Goal: Task Accomplishment & Management: Manage account settings

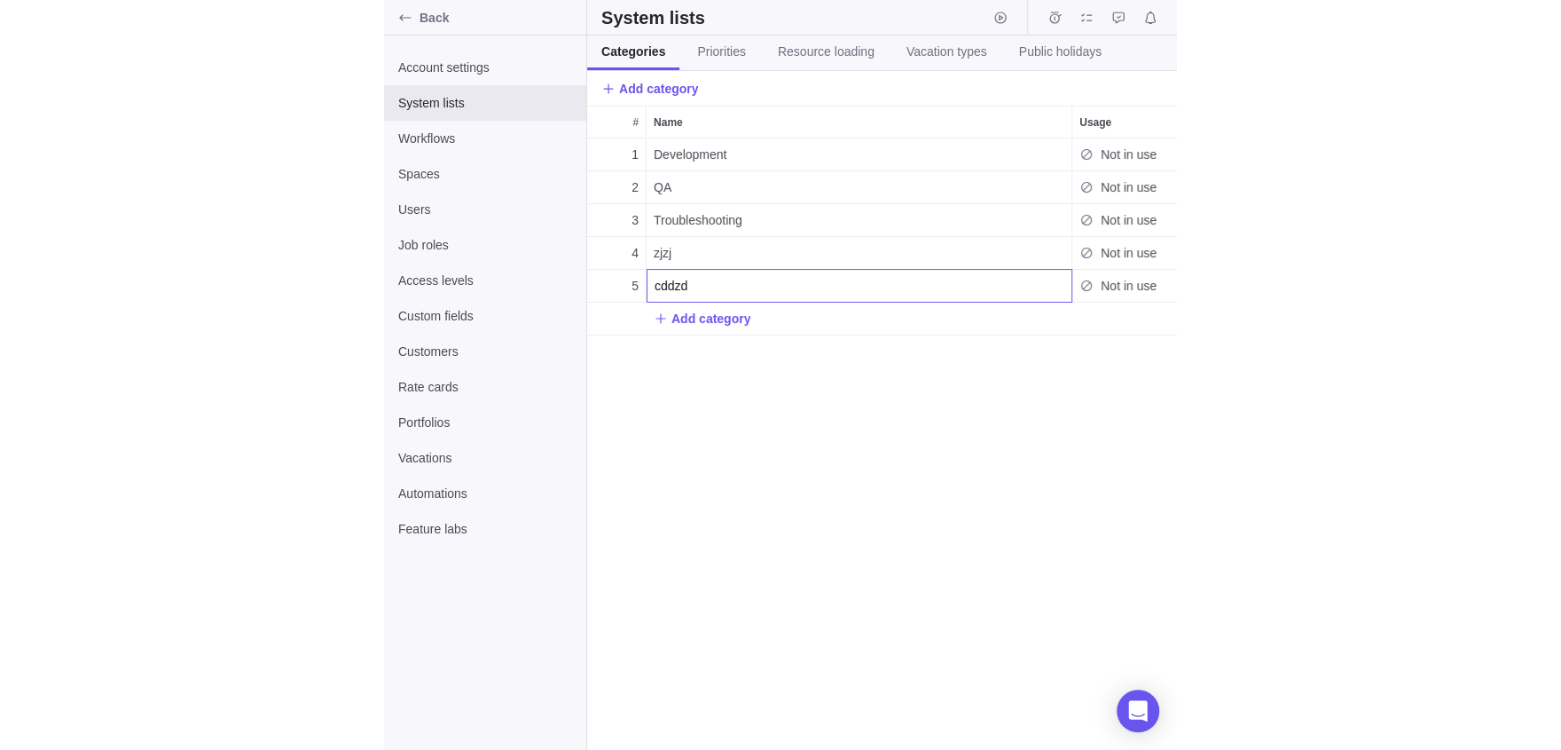
scroll to position [611, 1358]
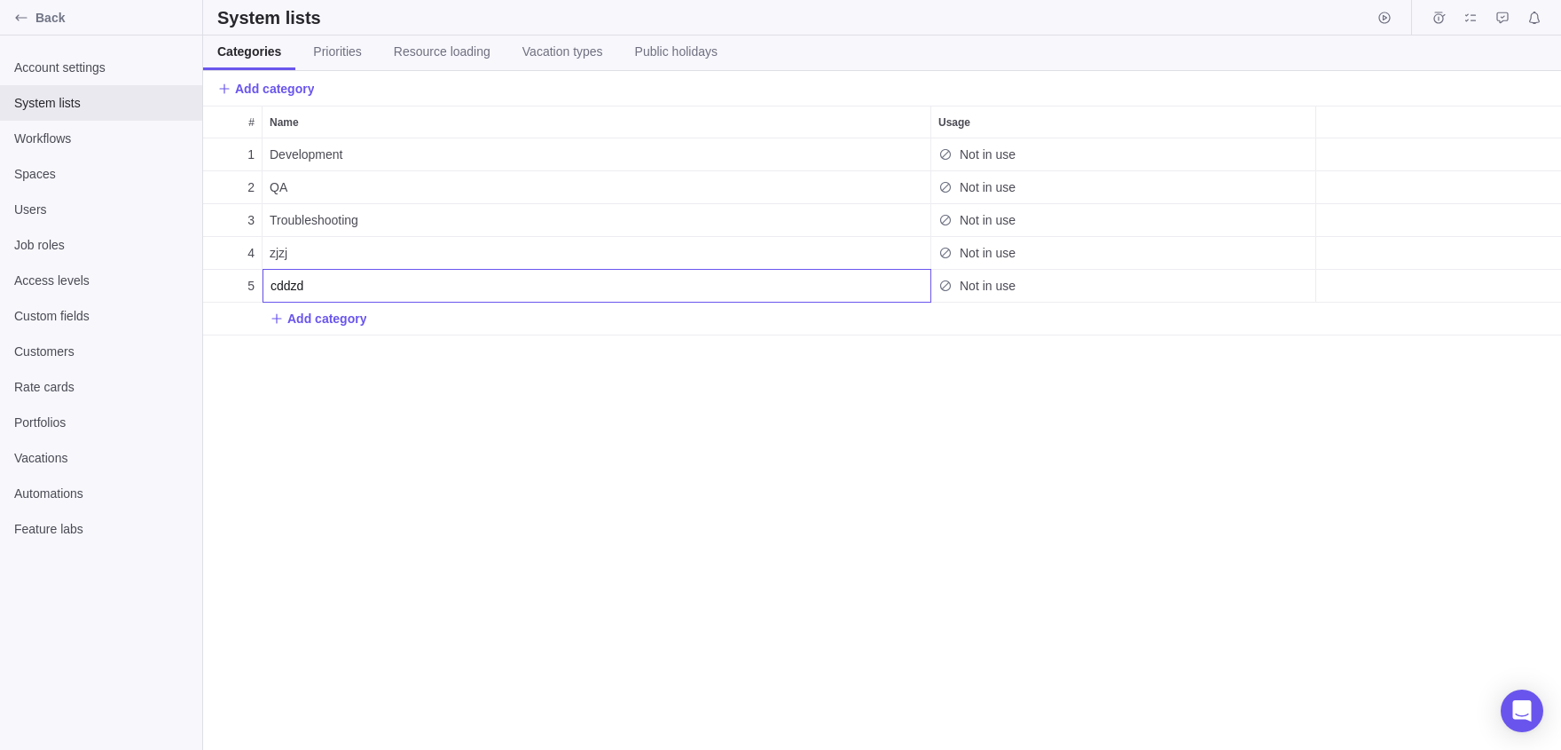
click at [13, 35] on body "Back Account settings System lists Workflows Spaces Users Job roles Access leve…" at bounding box center [780, 375] width 1561 height 750
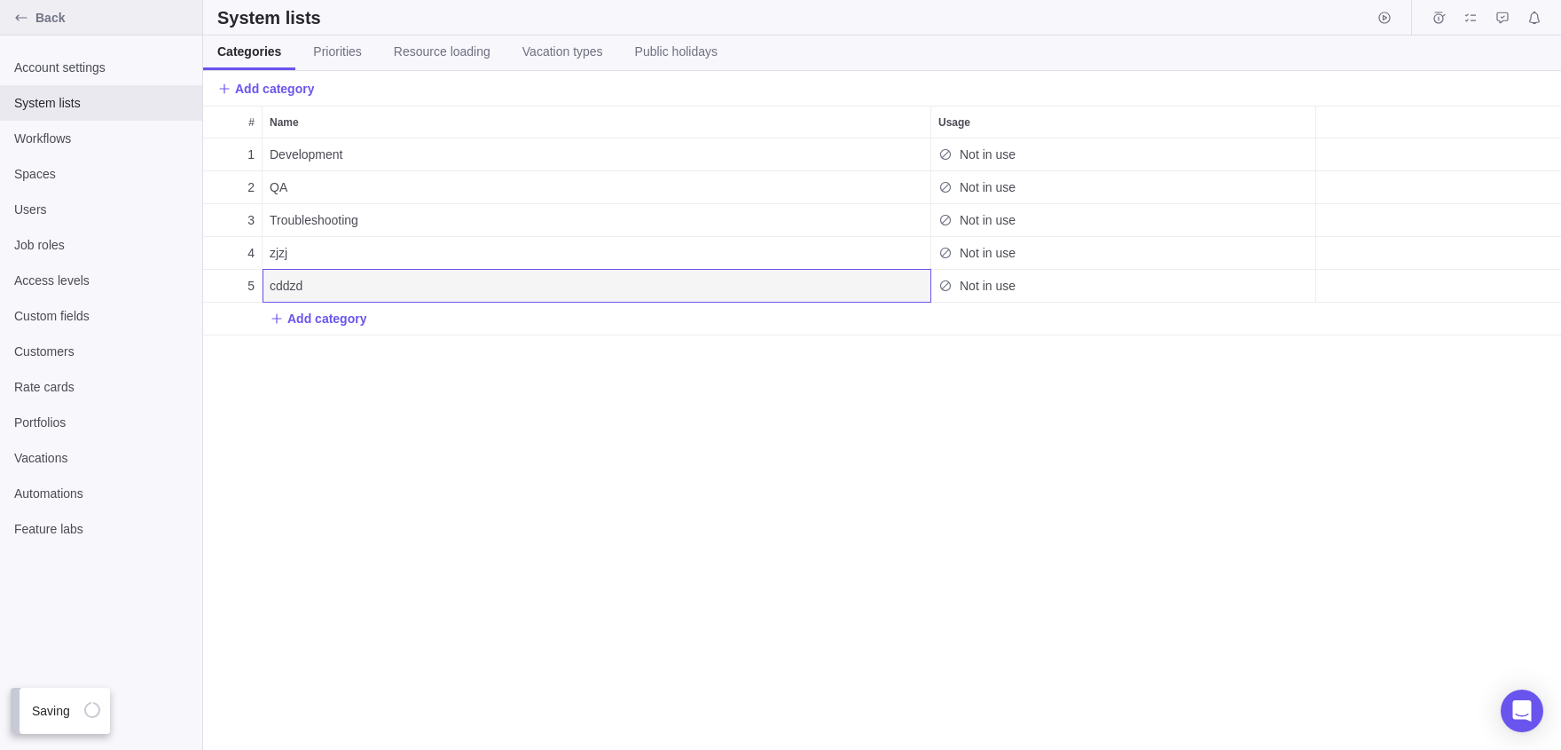
click at [22, 28] on div "Back" at bounding box center [21, 18] width 28 height 28
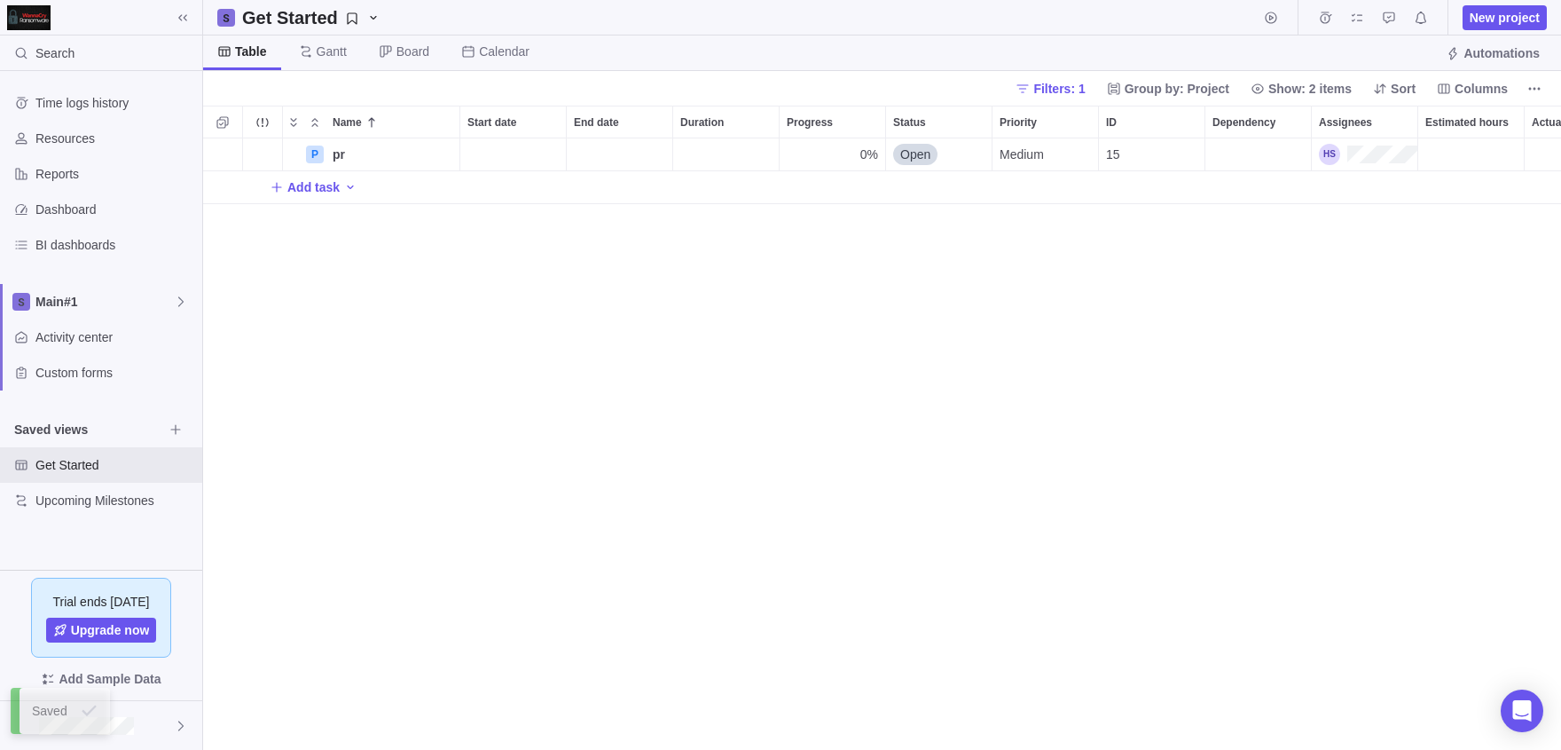
scroll to position [611, 1358]
click at [387, 146] on span "Details" at bounding box center [403, 154] width 41 height 18
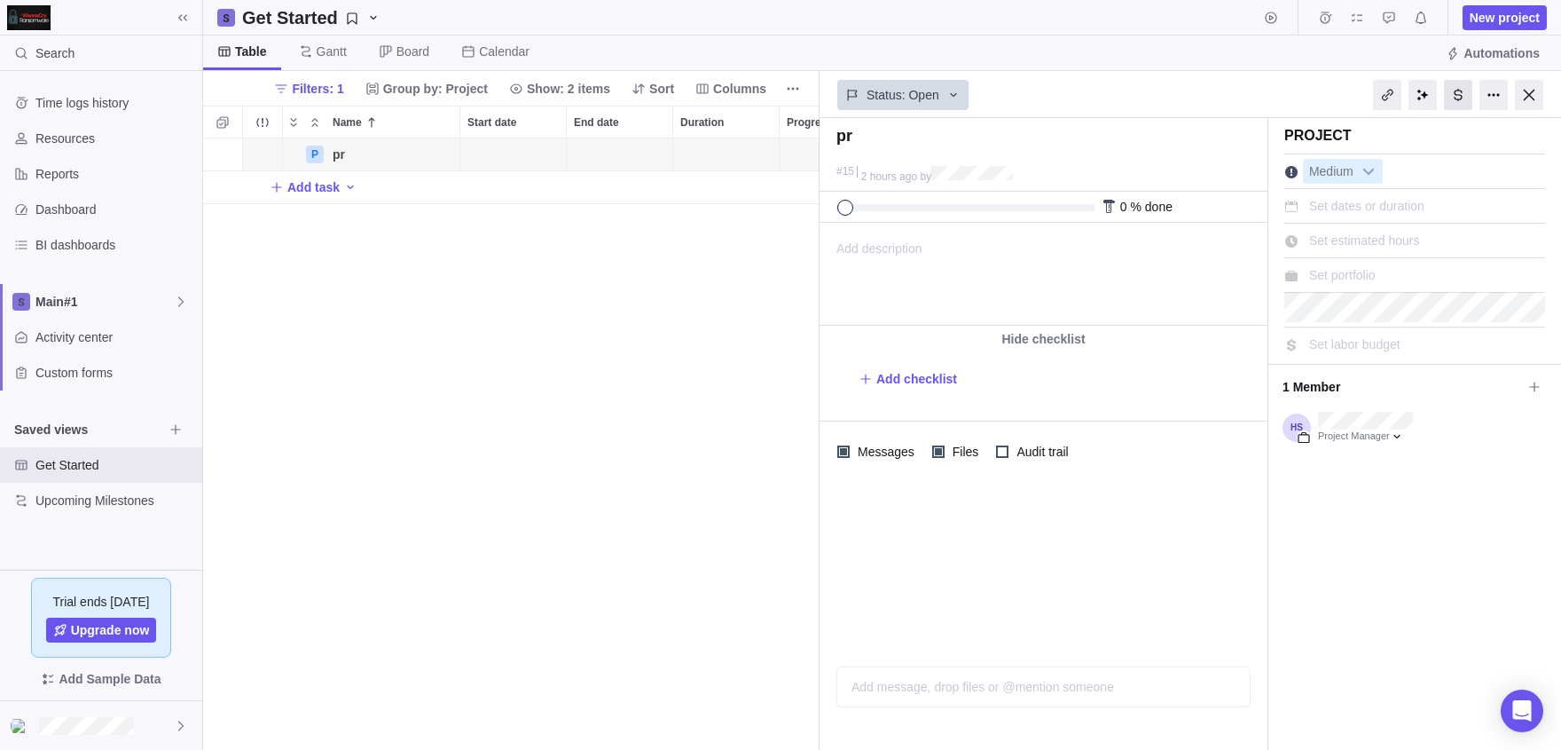
click at [792, 89] on div at bounding box center [1458, 95] width 28 height 30
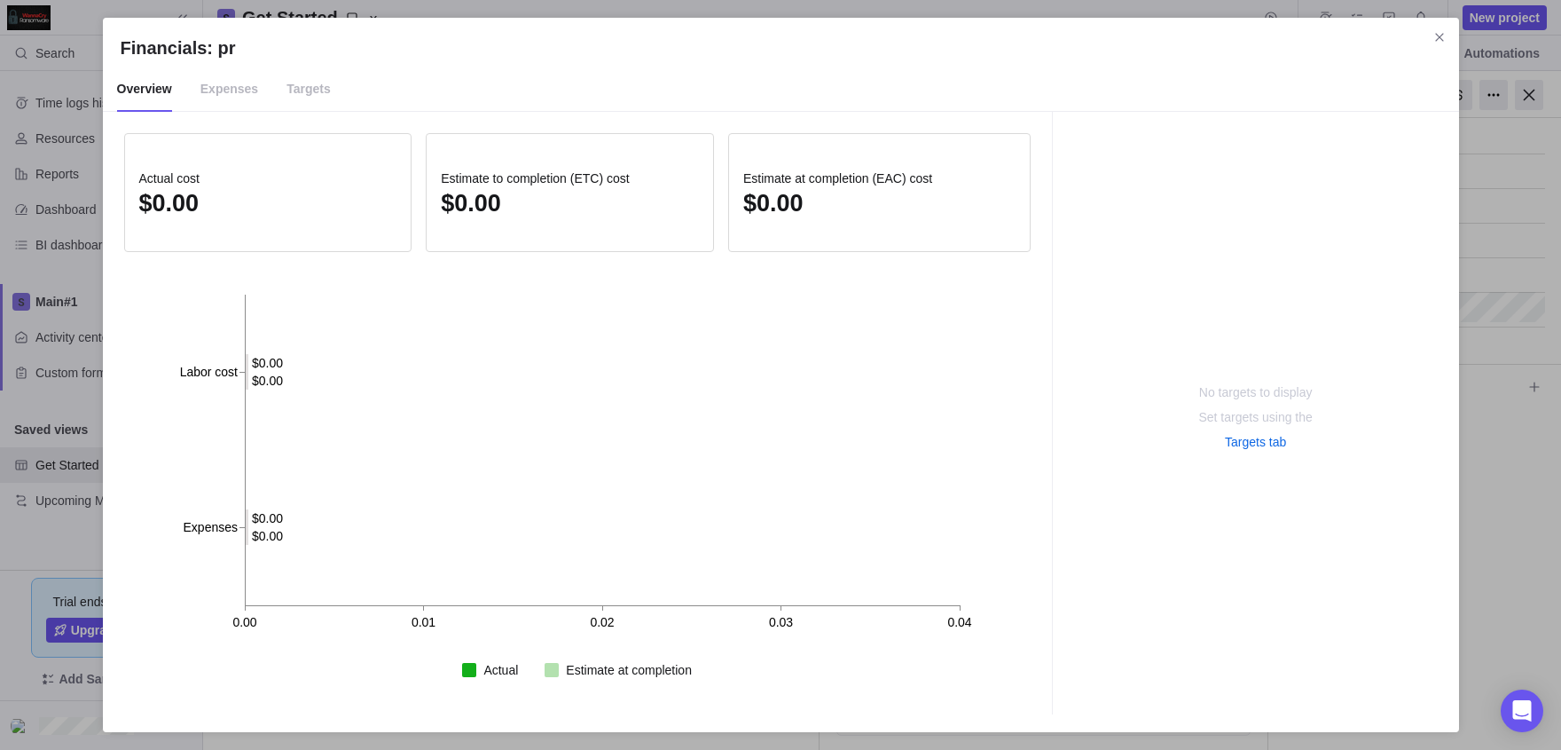
click at [258, 106] on span "Expenses" at bounding box center [229, 89] width 58 height 44
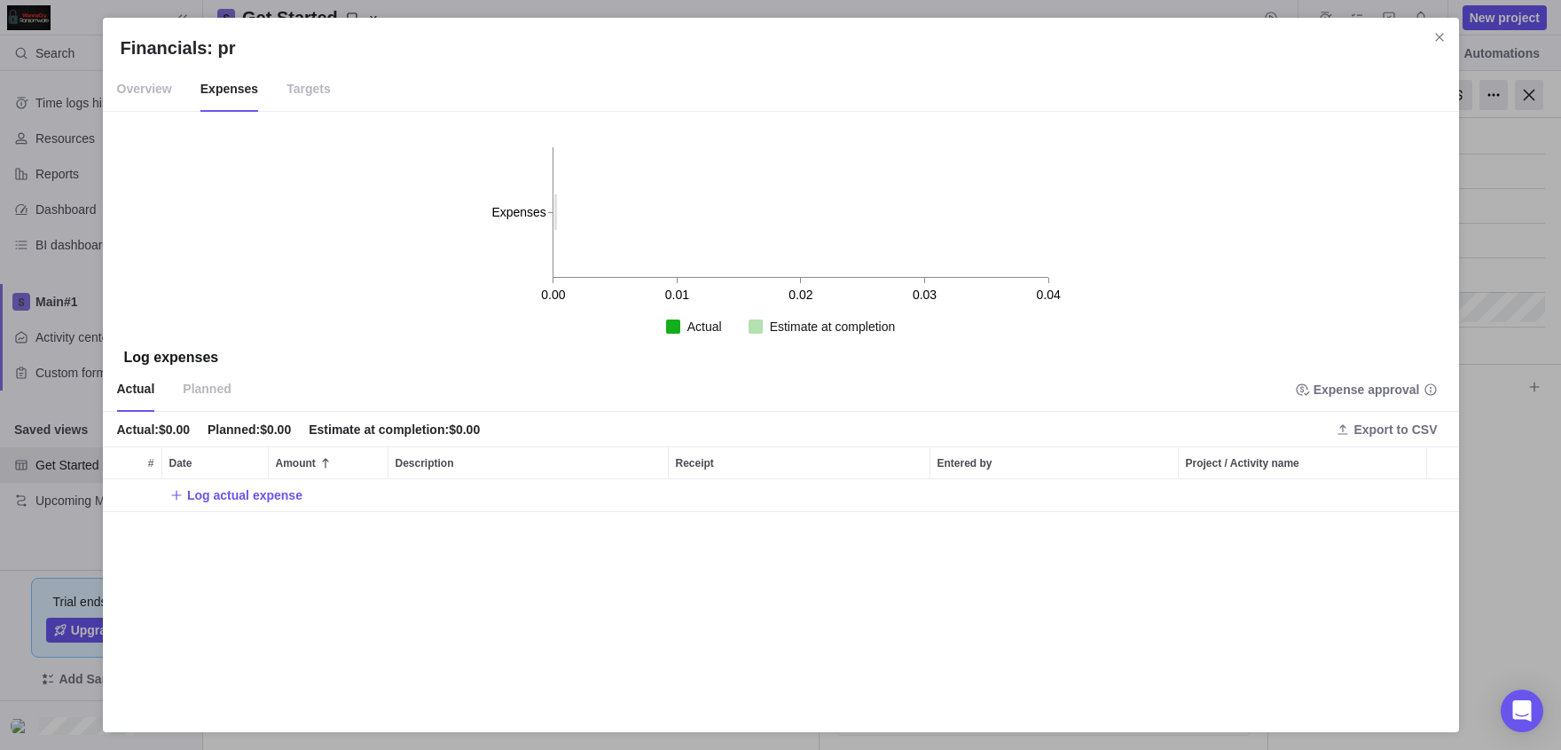
scroll to position [236, 1356]
click at [318, 104] on span "Targets" at bounding box center [309, 89] width 44 height 44
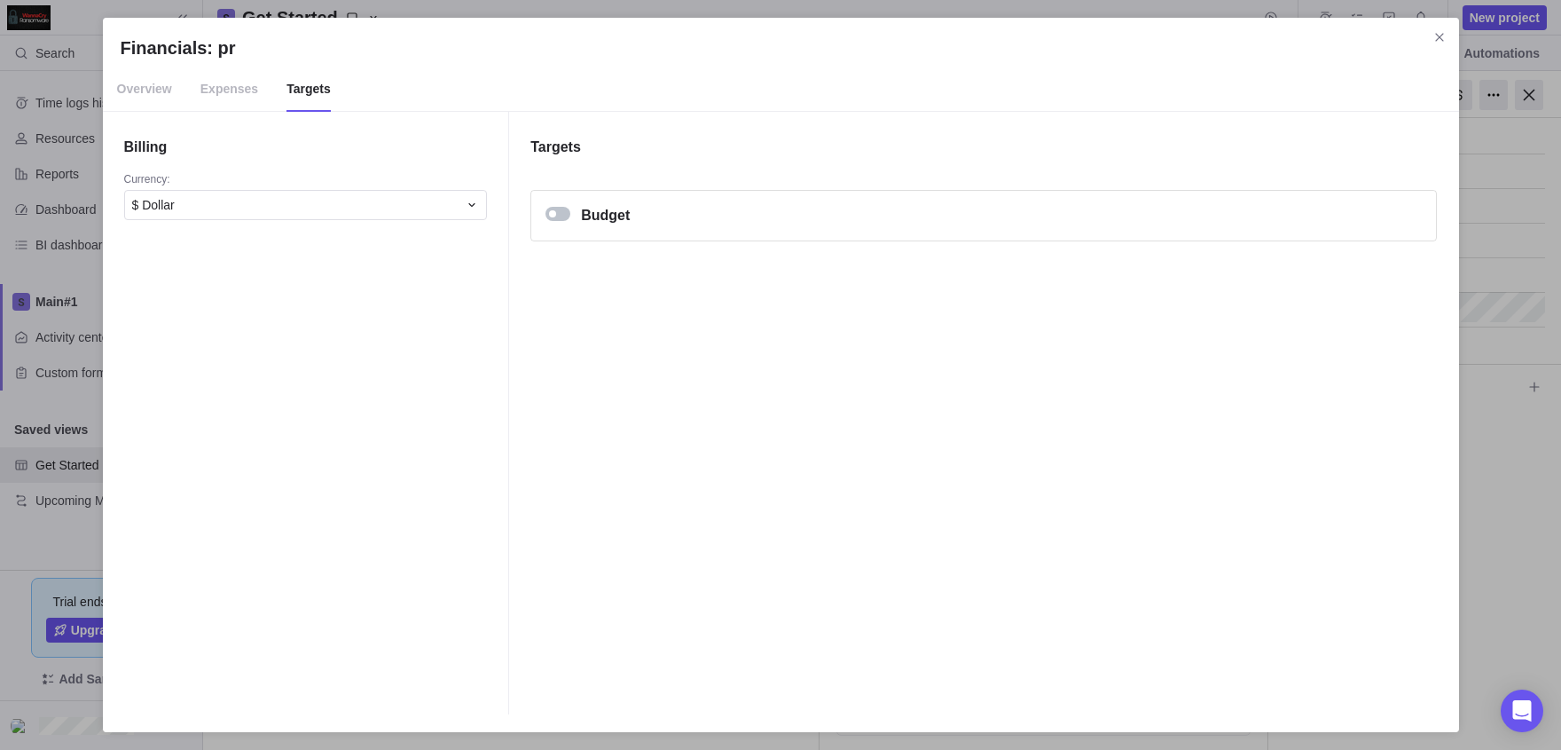
click at [570, 202] on div "Budget" at bounding box center [983, 216] width 905 height 50
click at [568, 204] on div "Budget" at bounding box center [983, 216] width 905 height 50
drag, startPoint x: 568, startPoint y: 204, endPoint x: 558, endPoint y: 215, distance: 14.4
click at [558, 215] on div "Budget" at bounding box center [983, 216] width 905 height 50
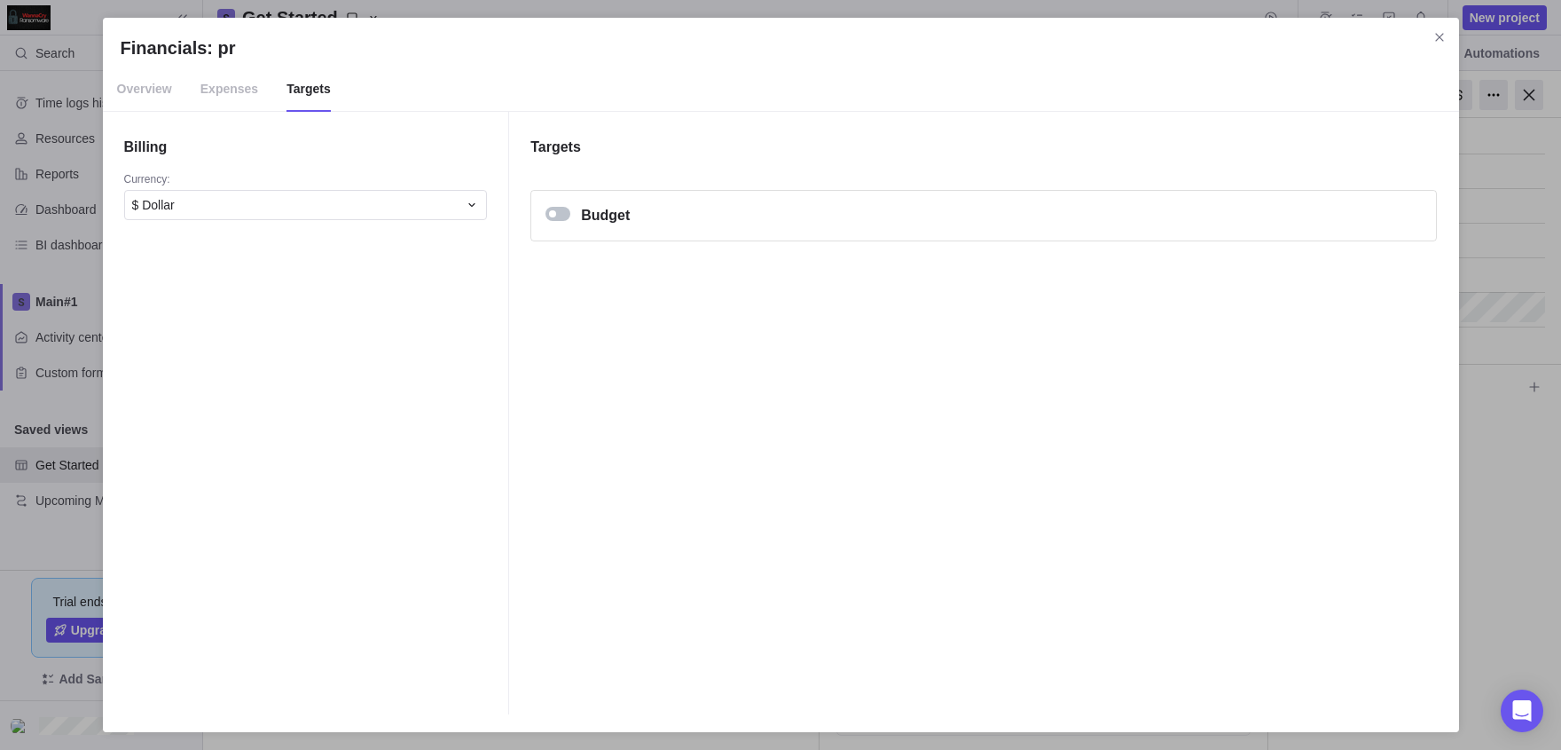
click at [558, 215] on div "Financials: pr" at bounding box center [558, 214] width 25 height 14
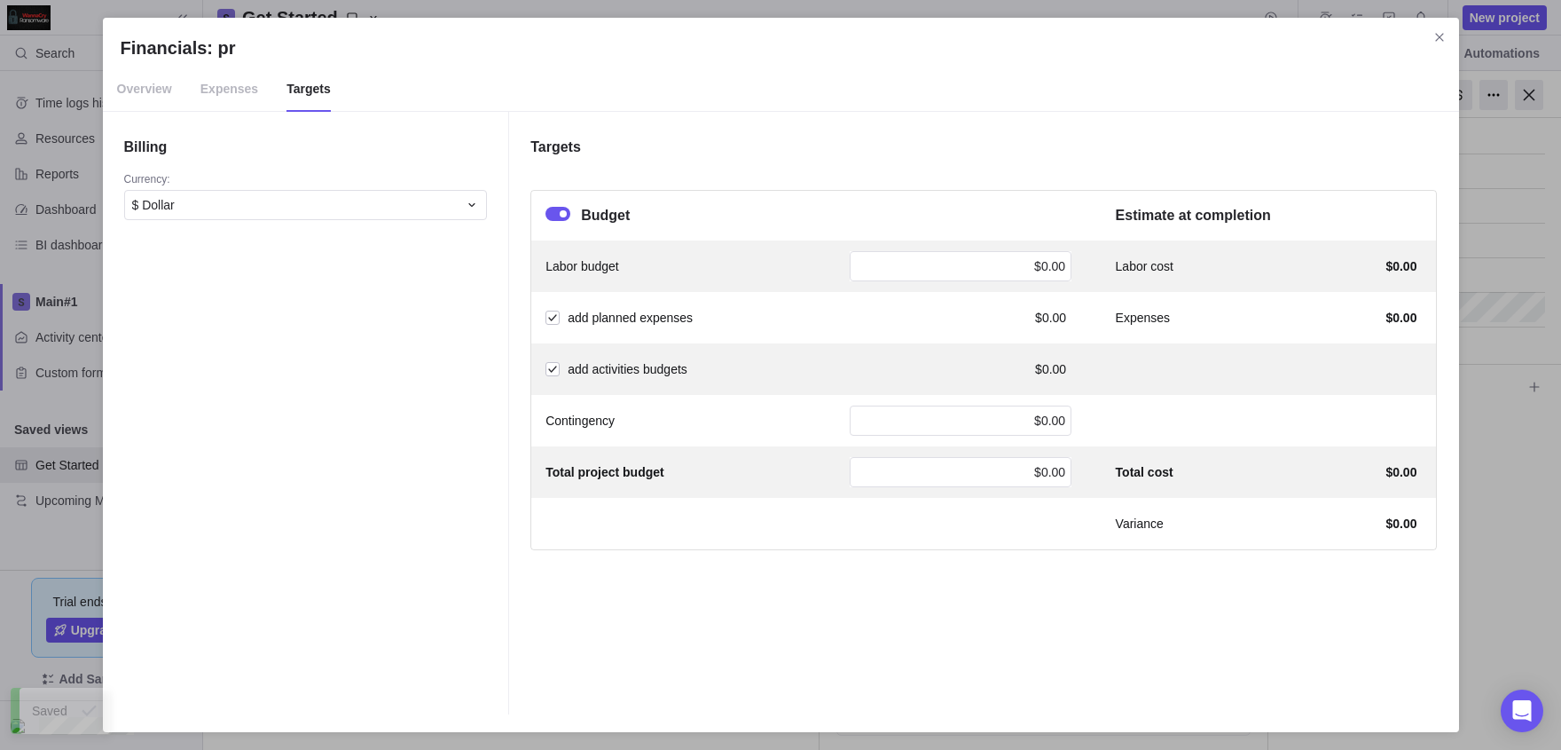
click at [186, 93] on li "Overview" at bounding box center [144, 88] width 83 height 43
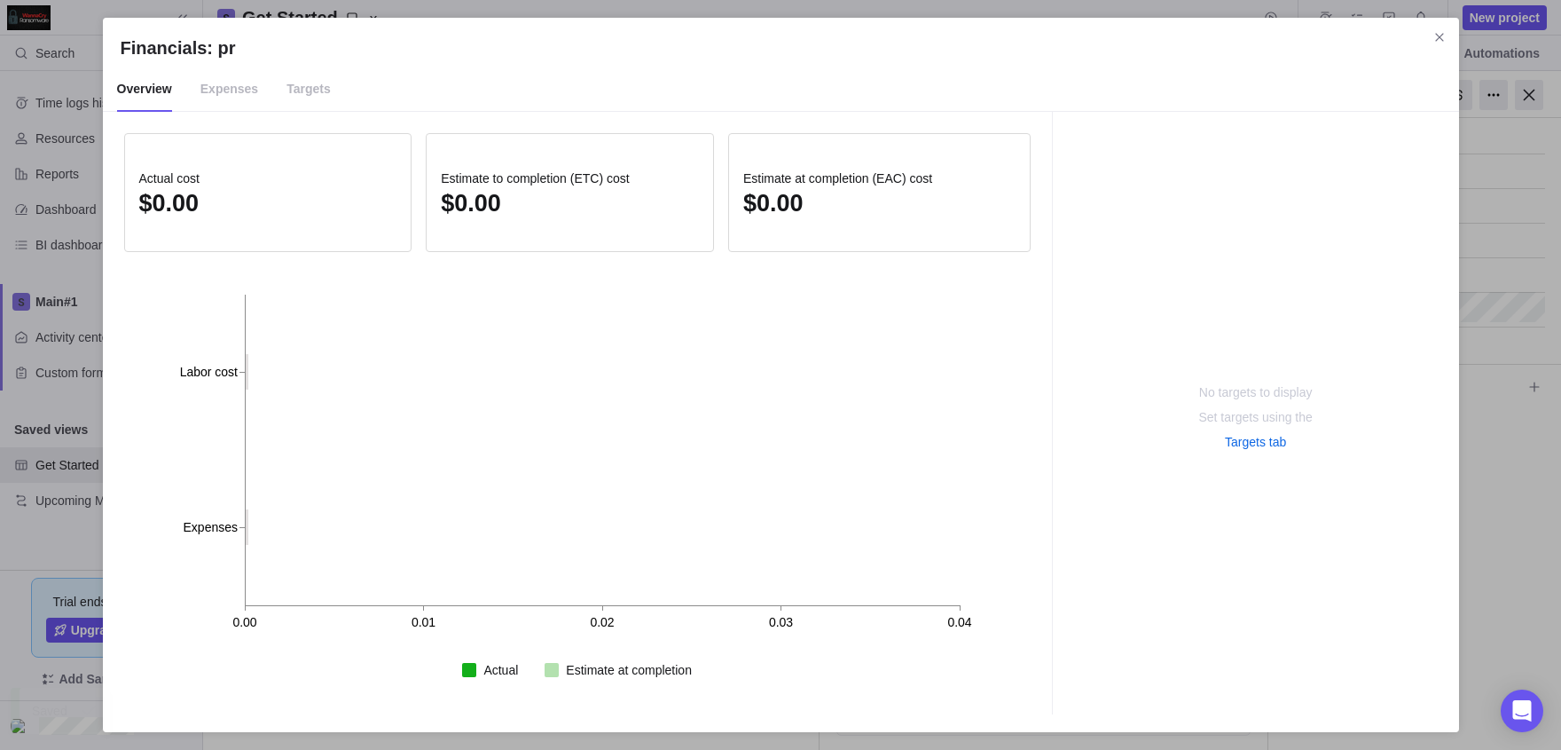
click at [230, 89] on span "Expenses" at bounding box center [229, 89] width 58 height 44
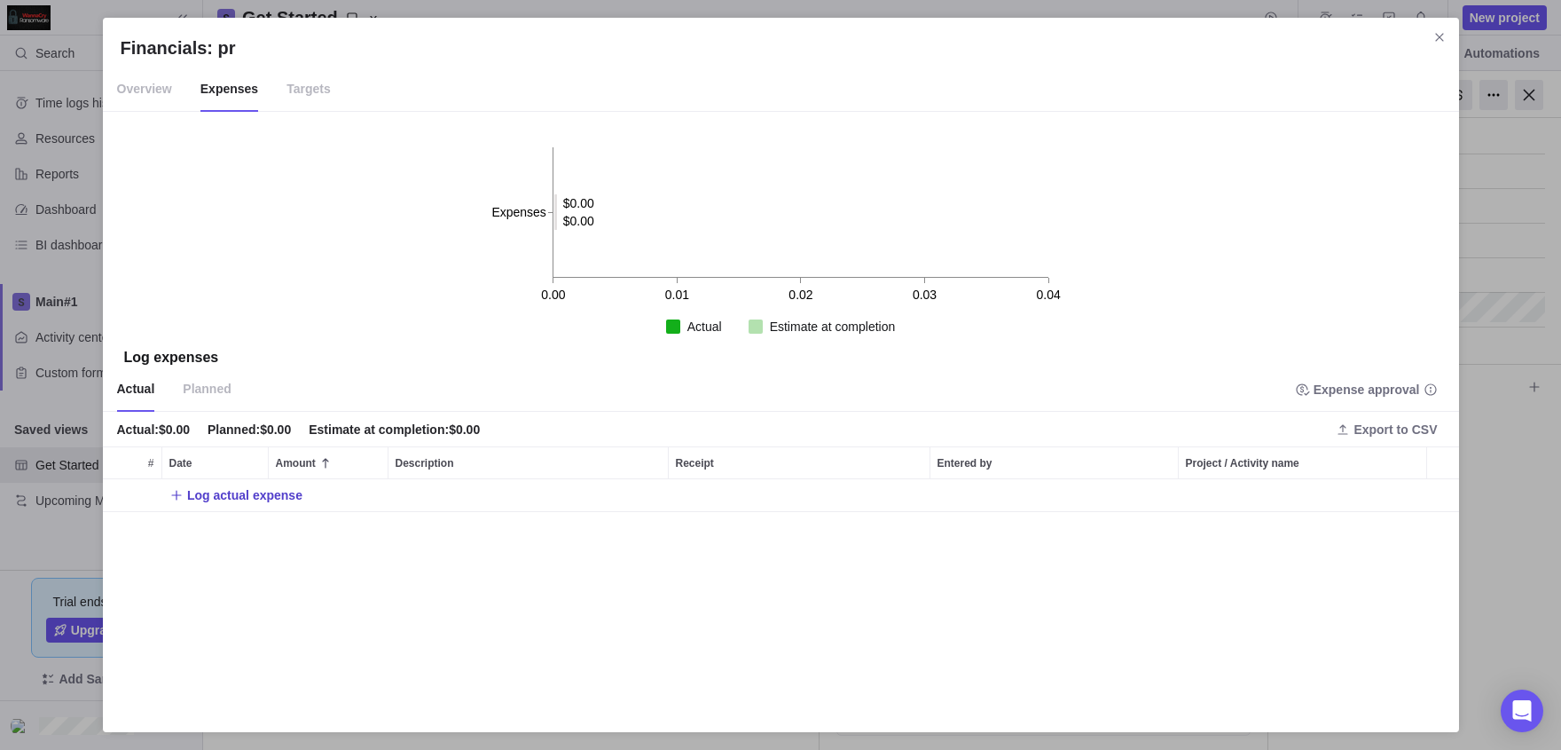
click at [255, 496] on span "Log actual expense" at bounding box center [244, 495] width 115 height 18
click at [310, 477] on div "Financials: pr Overview Expenses Targets 0.00 0.01 0.02 0.03 0.04 Expenses $0.0…" at bounding box center [780, 375] width 1561 height 750
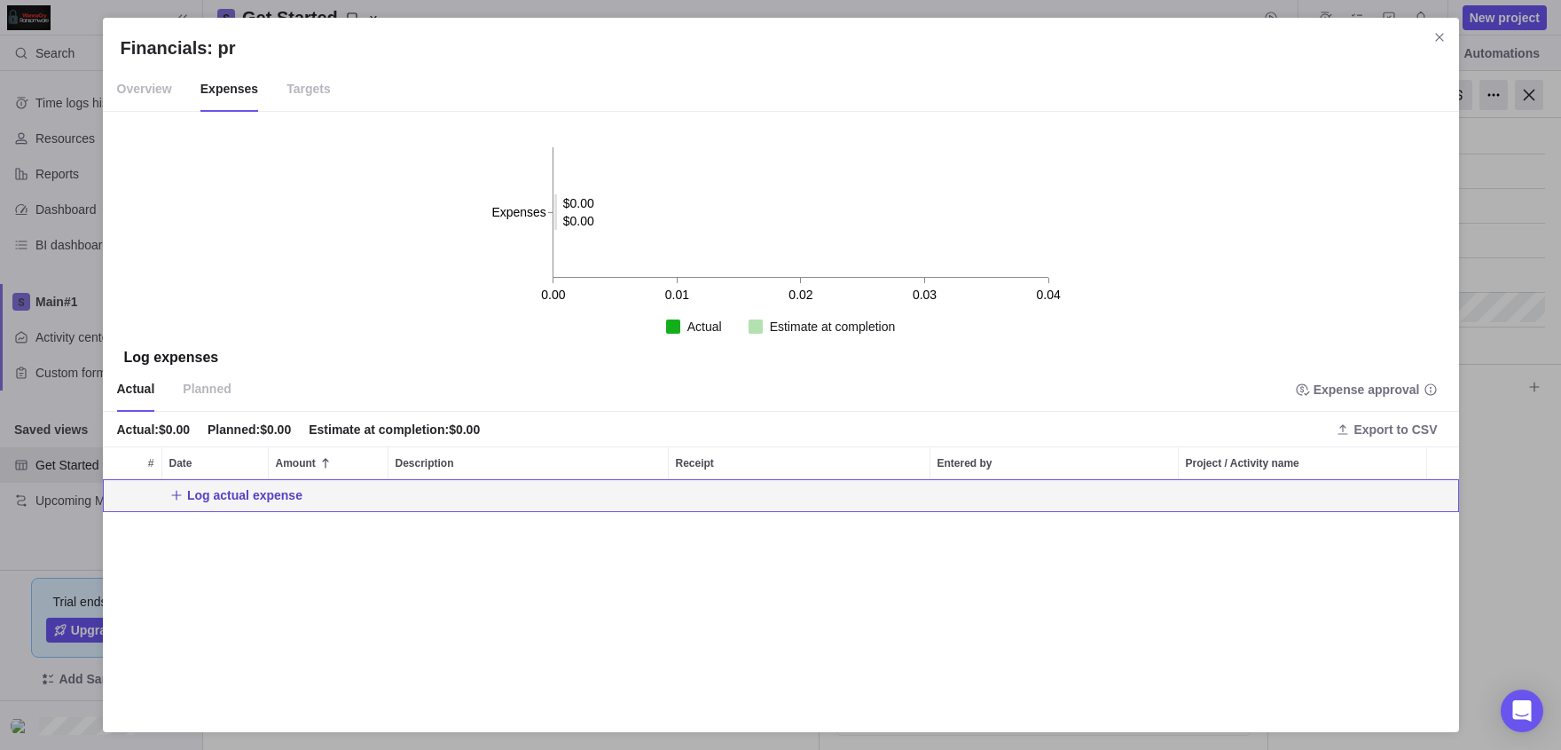
click at [255, 493] on span "Log actual expense" at bounding box center [244, 495] width 115 height 18
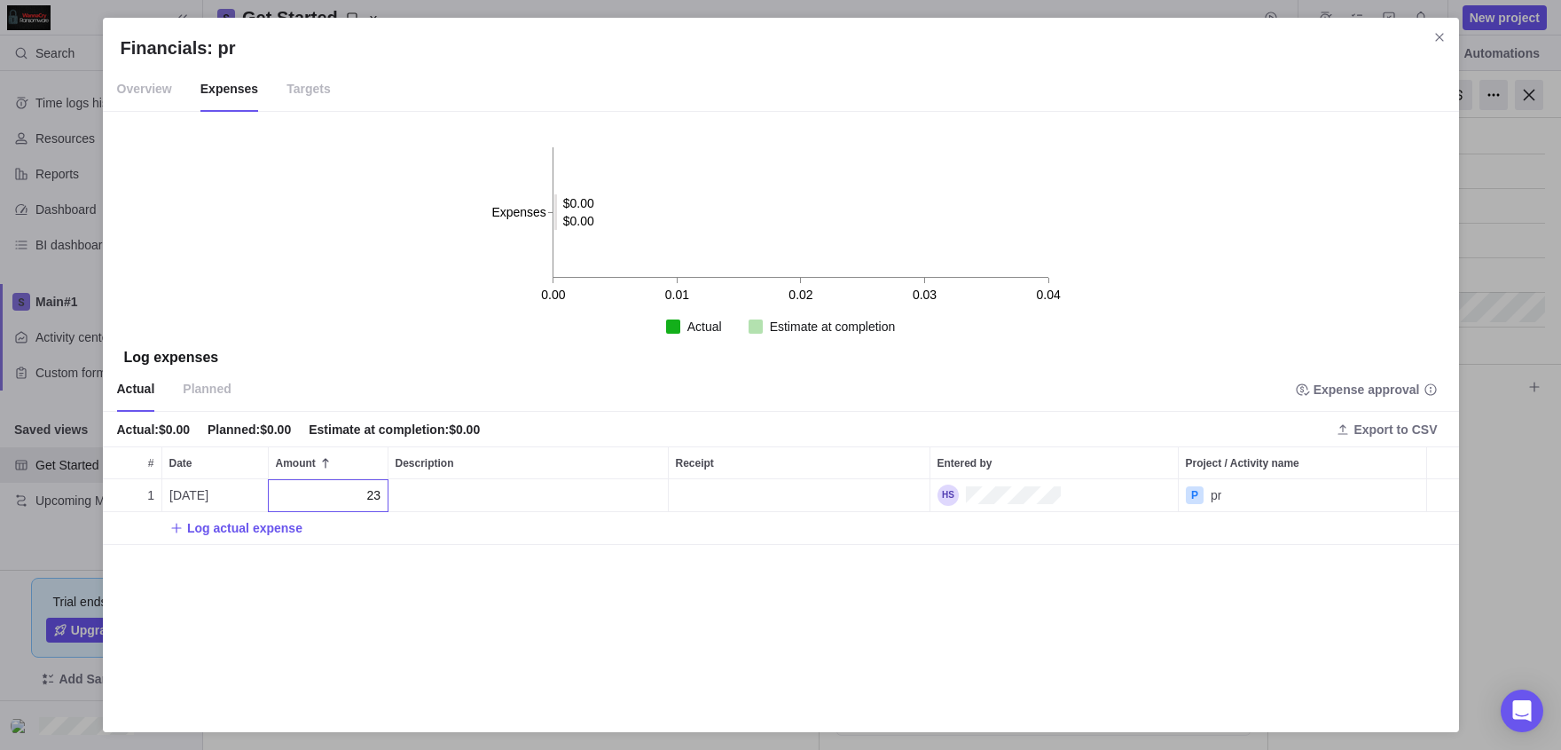
type input "232"
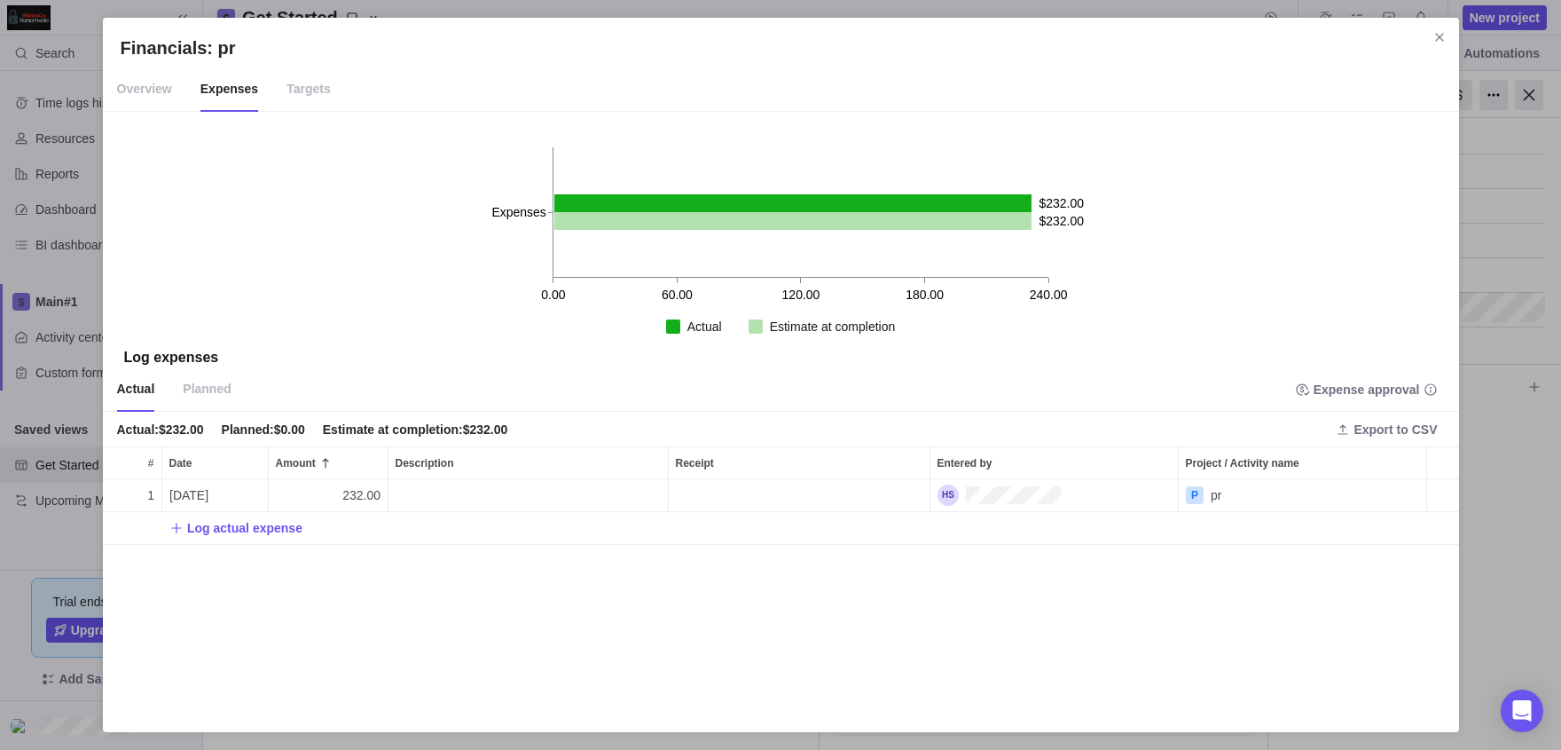
click at [34, 236] on div "Financials: pr Overview Expenses Targets 0.00 60.00 120.00 180.00 240.00 Expens…" at bounding box center [780, 375] width 1561 height 750
click at [792, 38] on span "Close" at bounding box center [1439, 37] width 25 height 25
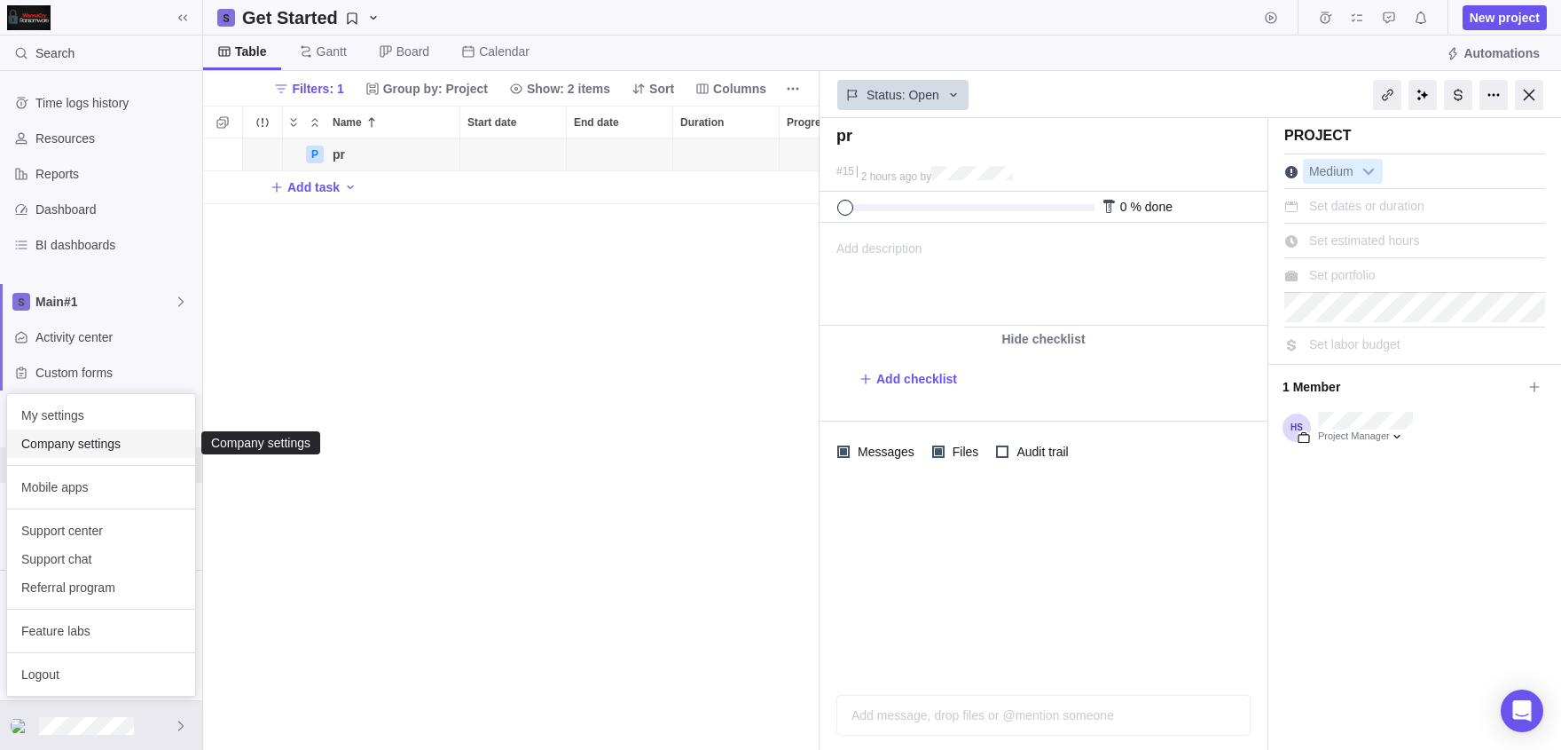
click at [63, 453] on div "Company settings" at bounding box center [101, 443] width 188 height 28
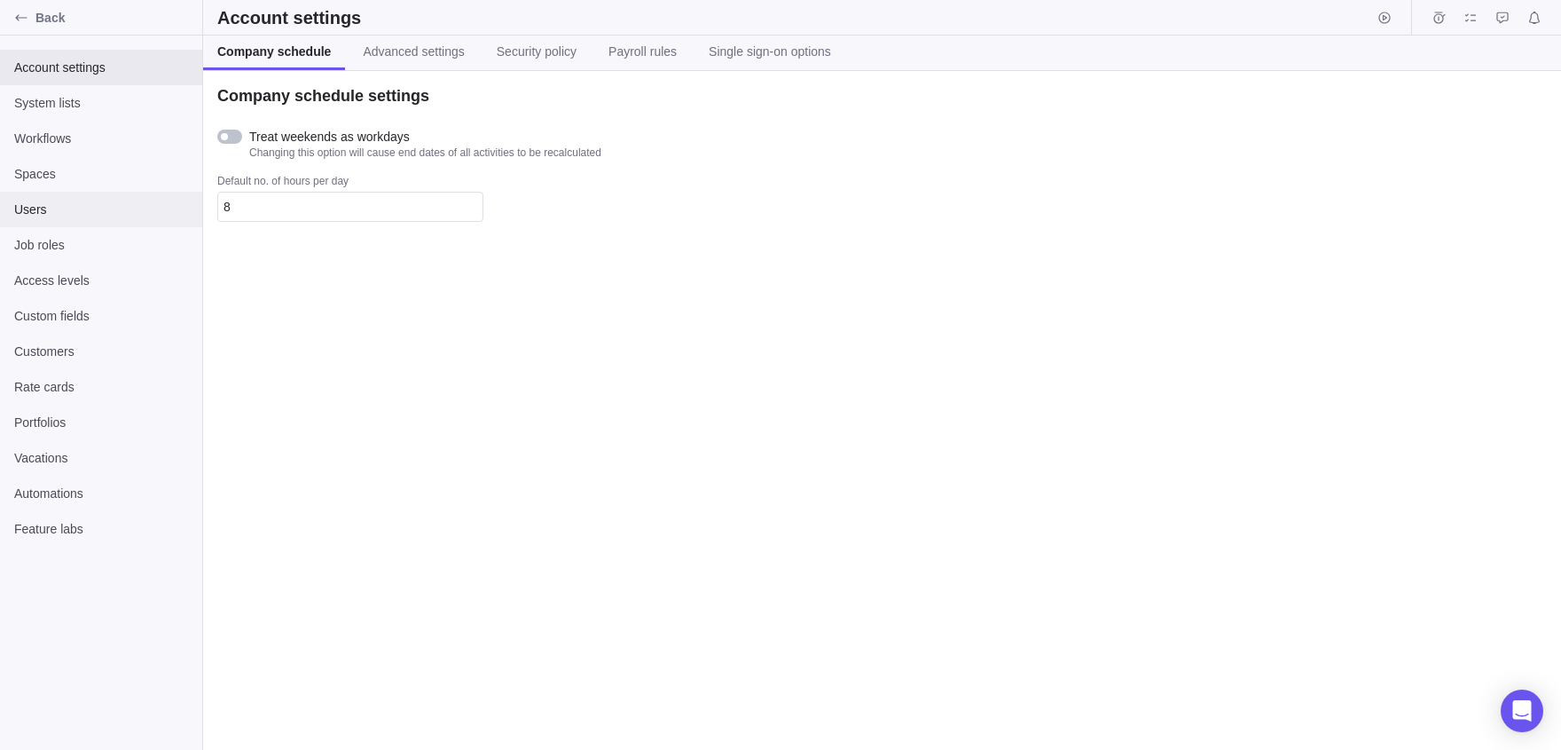
click at [100, 221] on div "Users" at bounding box center [101, 209] width 202 height 35
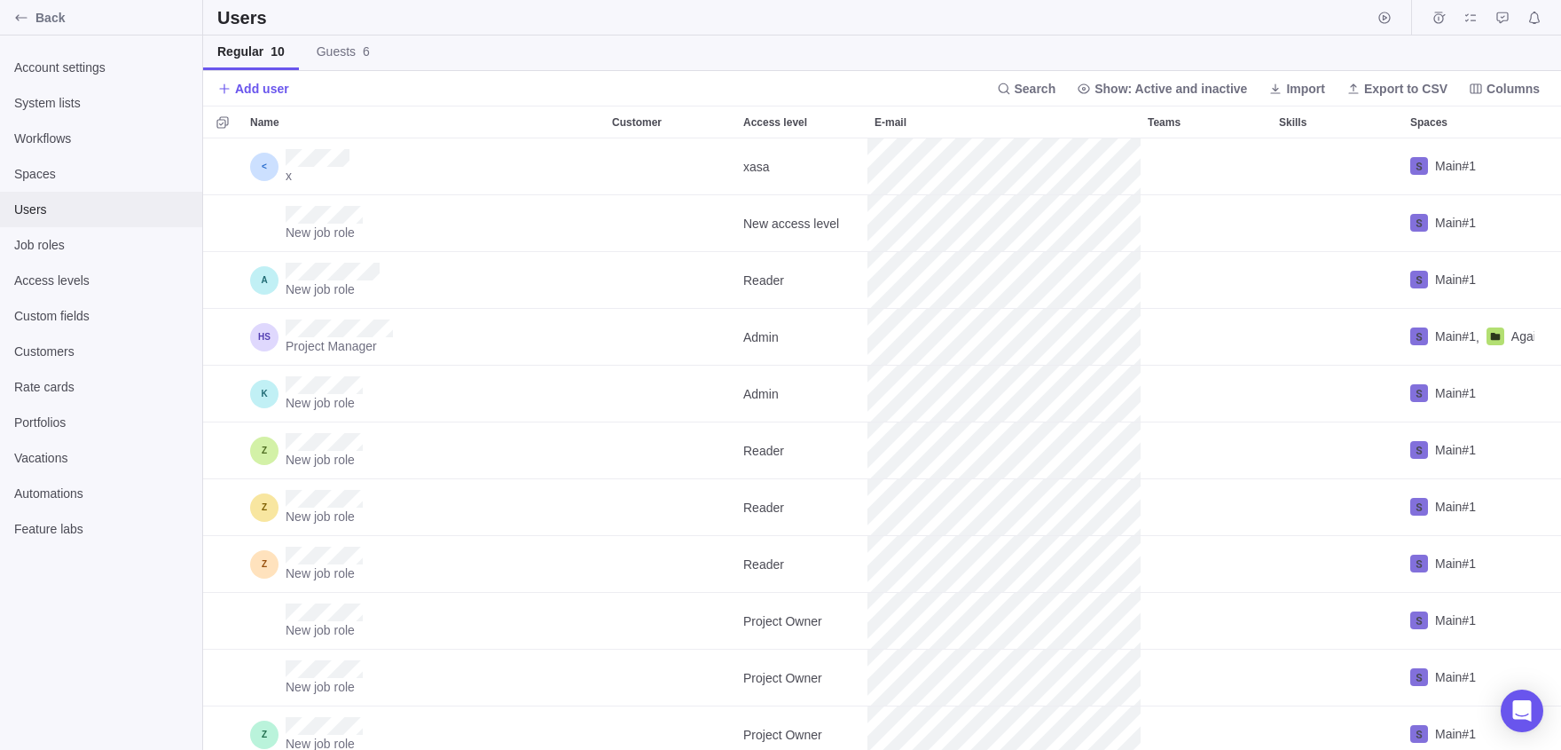
scroll to position [611, 1358]
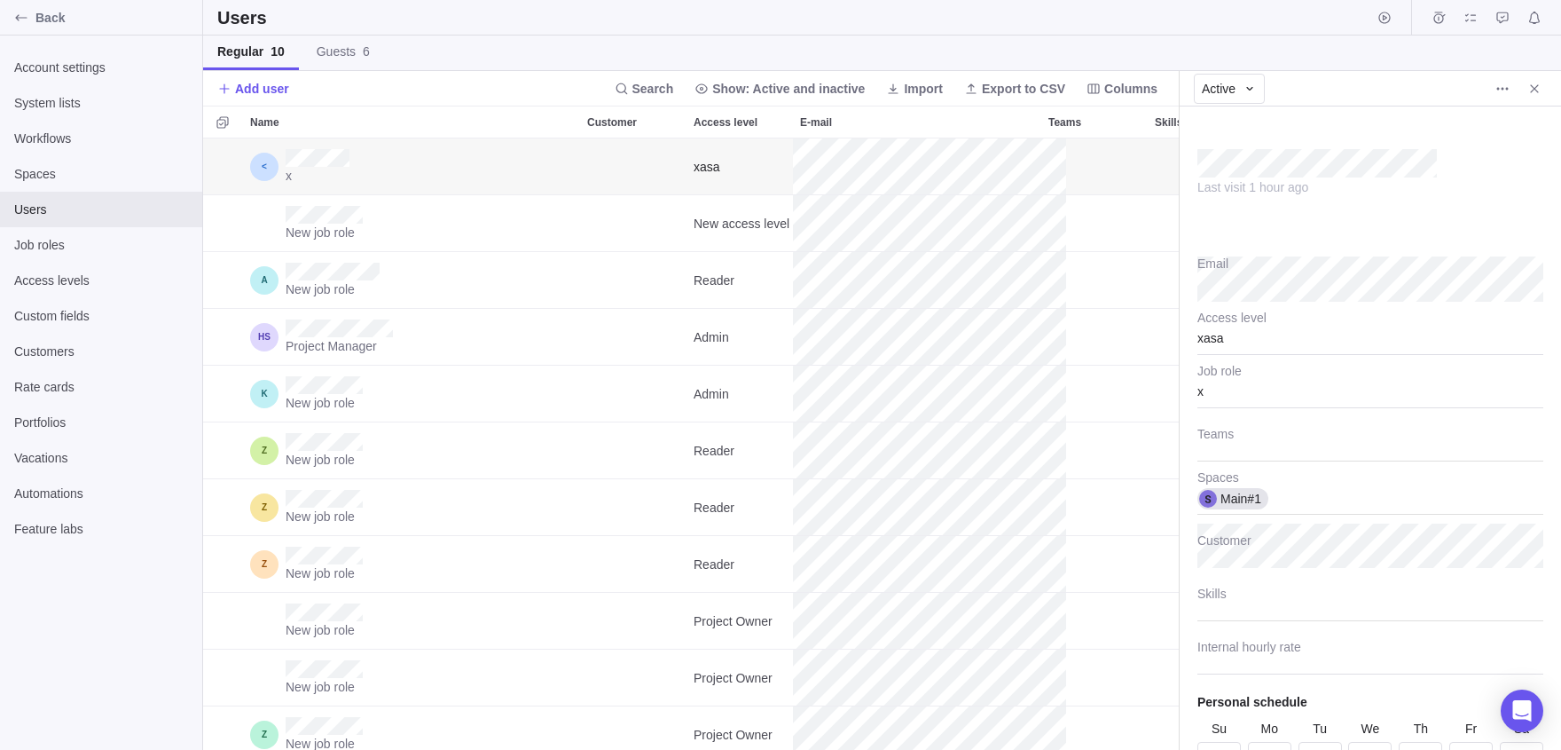
scroll to position [611, 976]
click at [792, 348] on div "xasa" at bounding box center [1371, 332] width 346 height 44
click at [792, 498] on div "New access level" at bounding box center [1370, 510] width 344 height 32
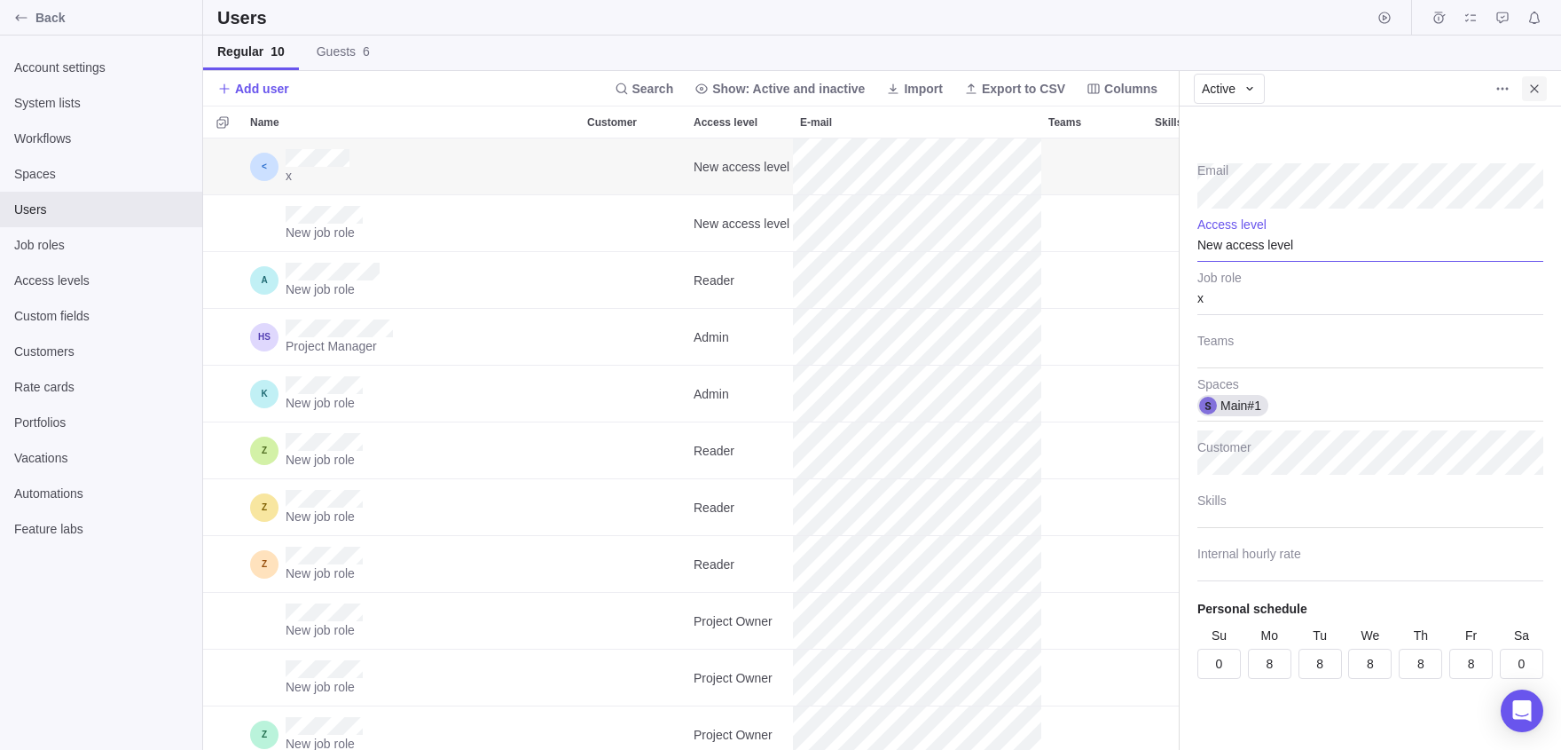
click at [792, 82] on icon "Close" at bounding box center [1535, 89] width 14 height 14
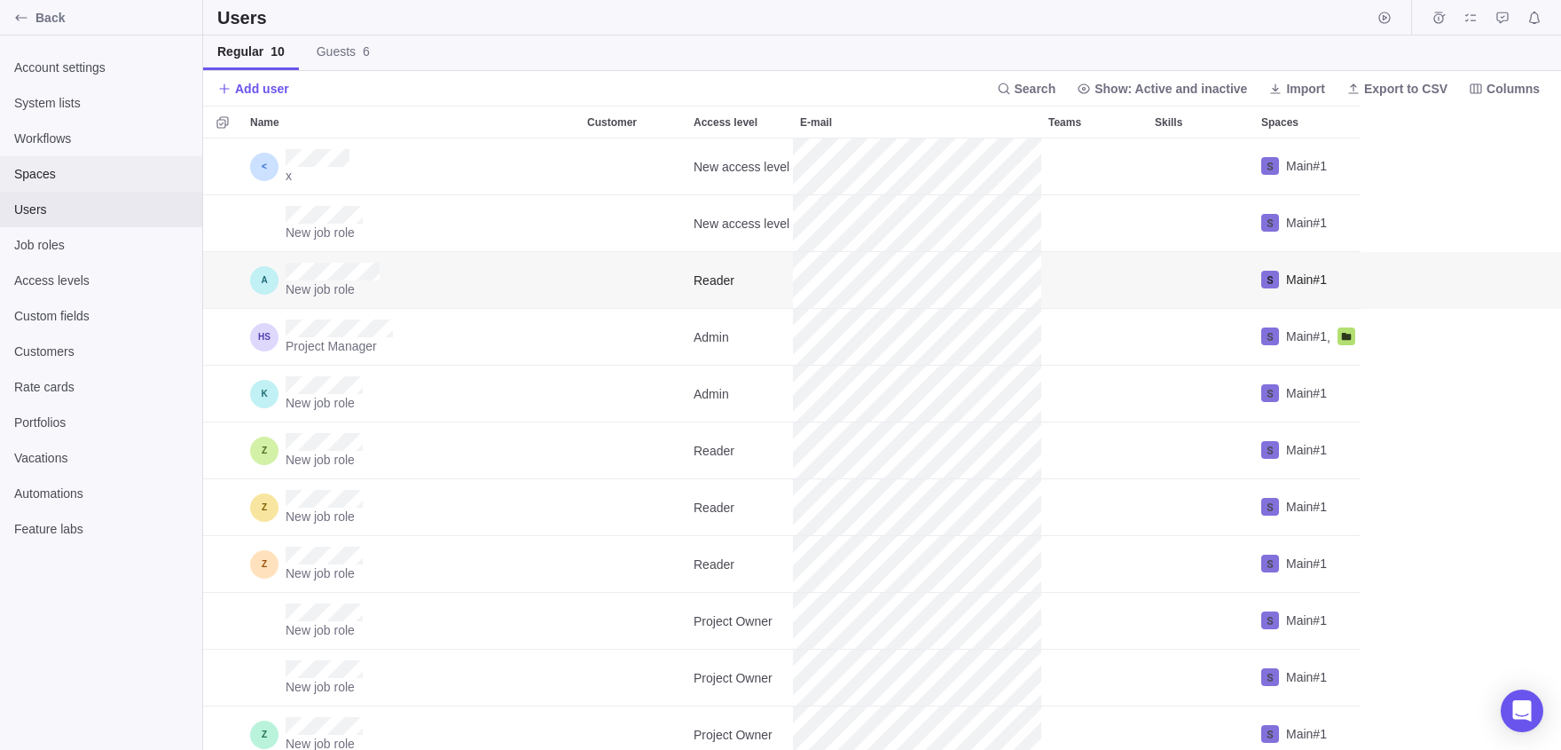
scroll to position [611, 1358]
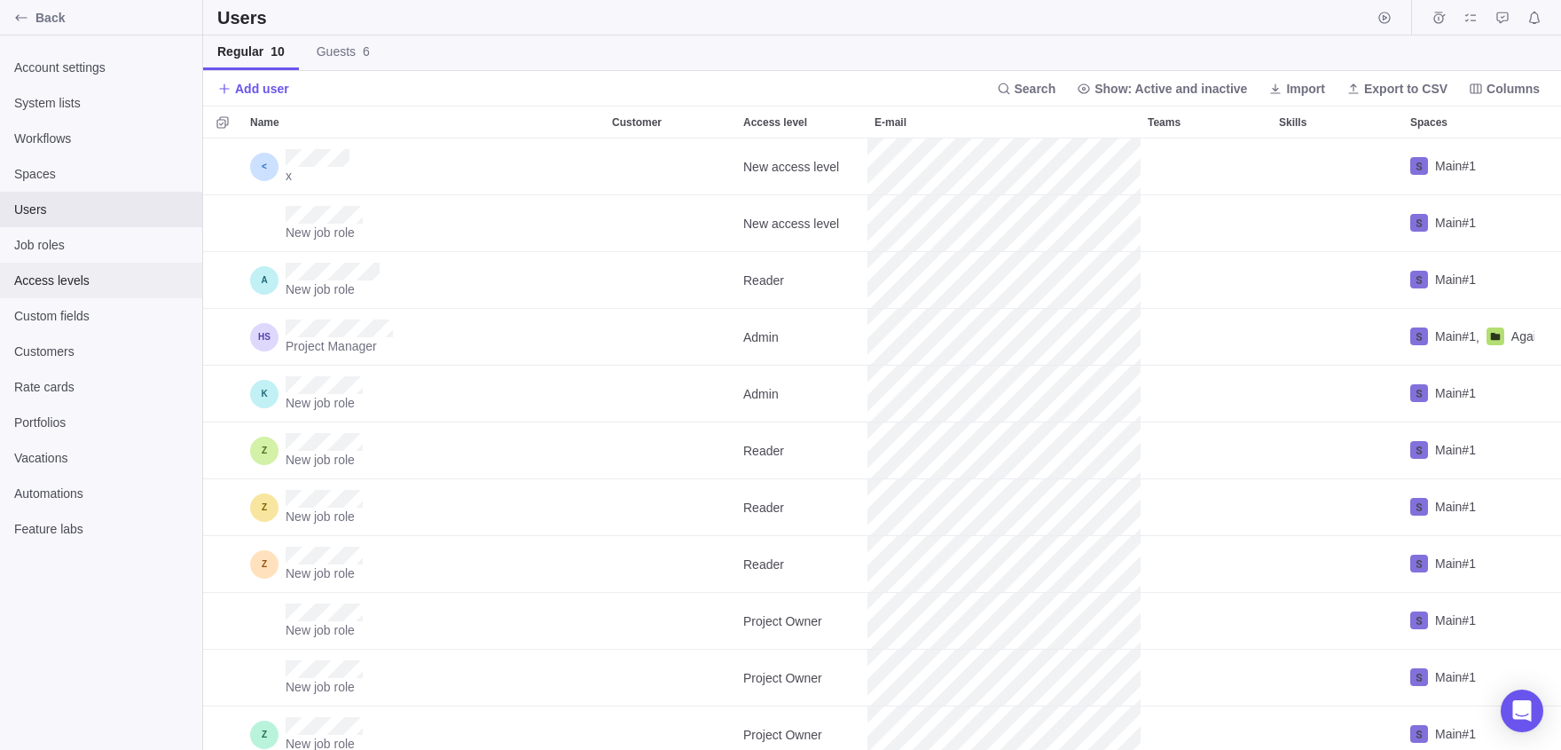
click at [64, 279] on span "Access levels" at bounding box center [101, 280] width 174 height 18
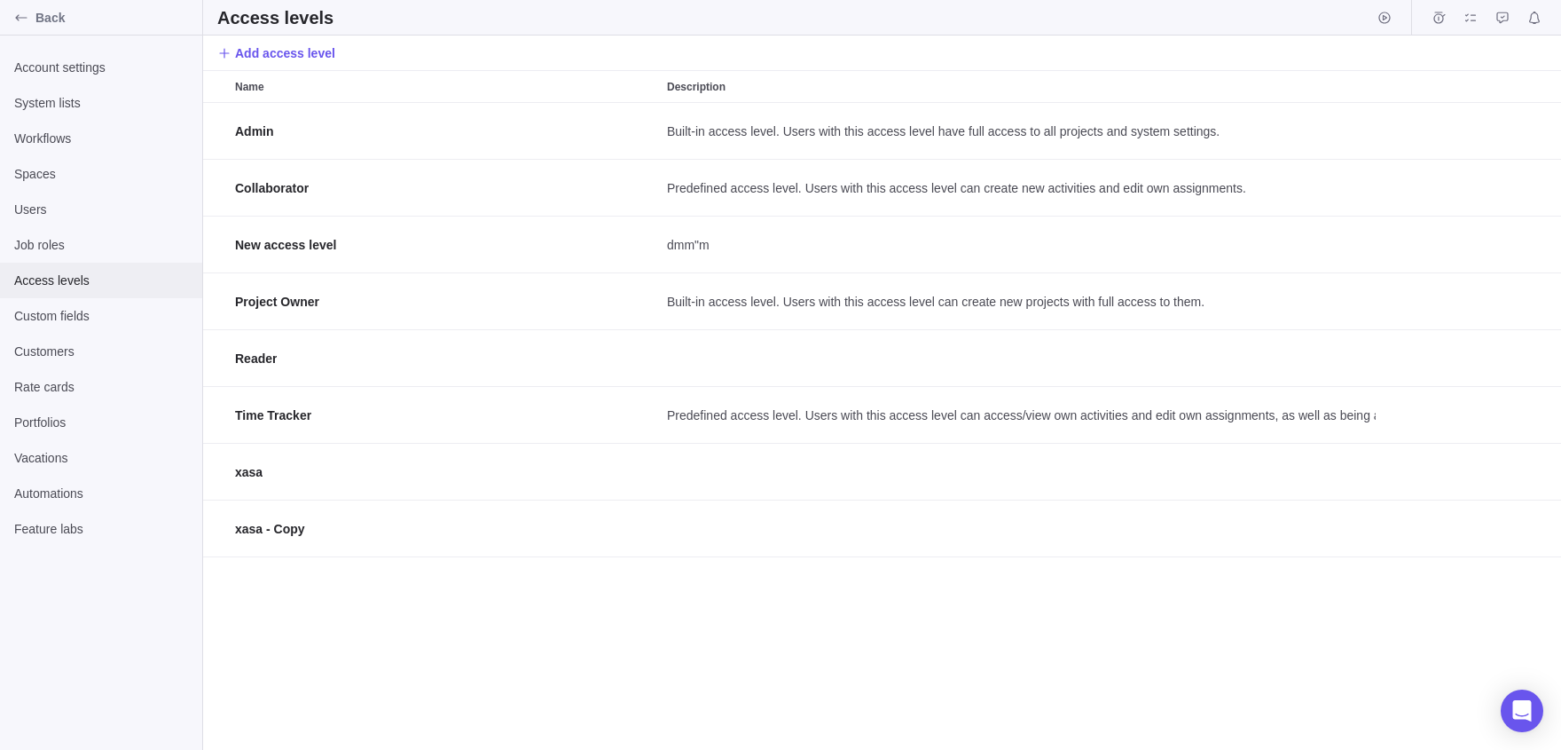
scroll to position [648, 1358]
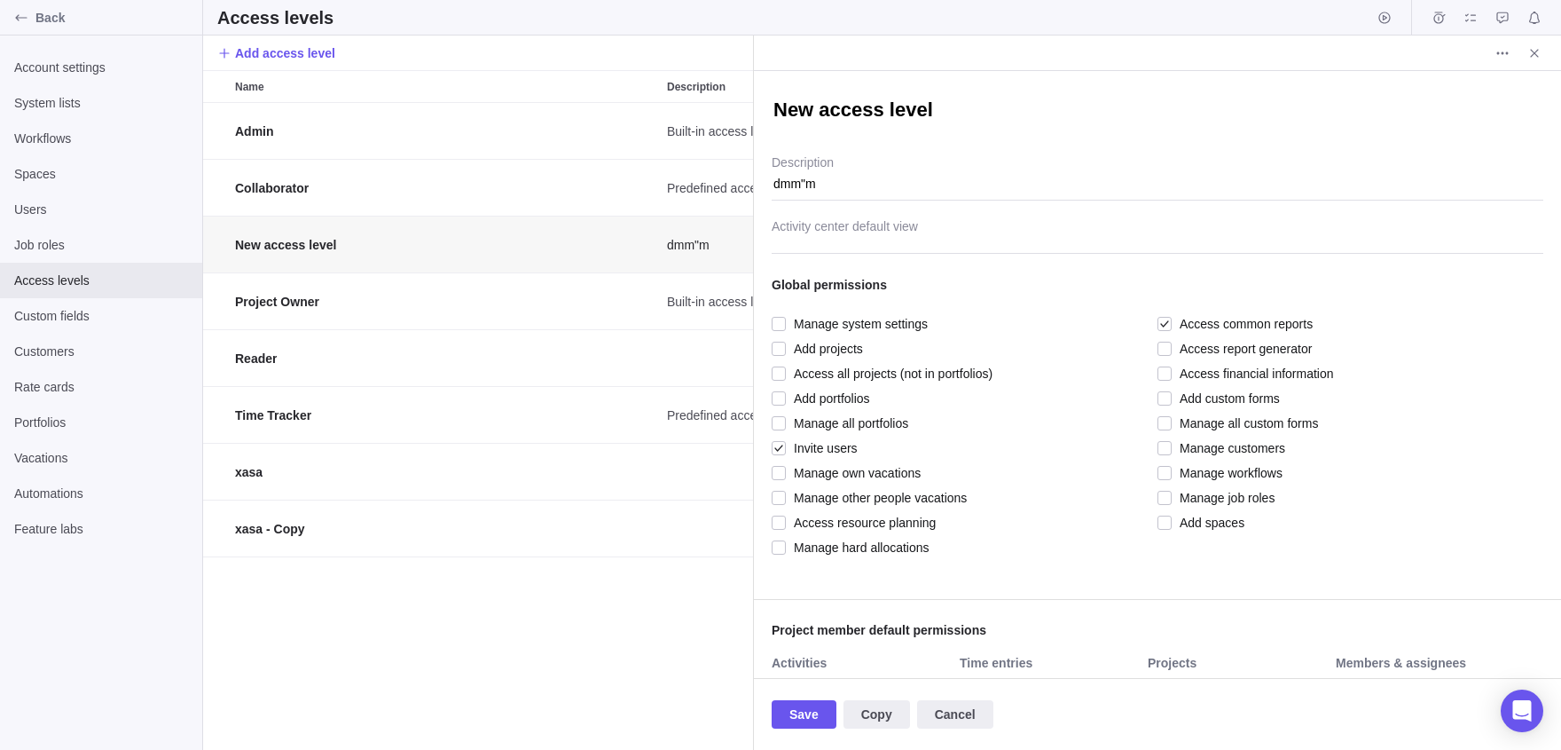
scroll to position [648, 551]
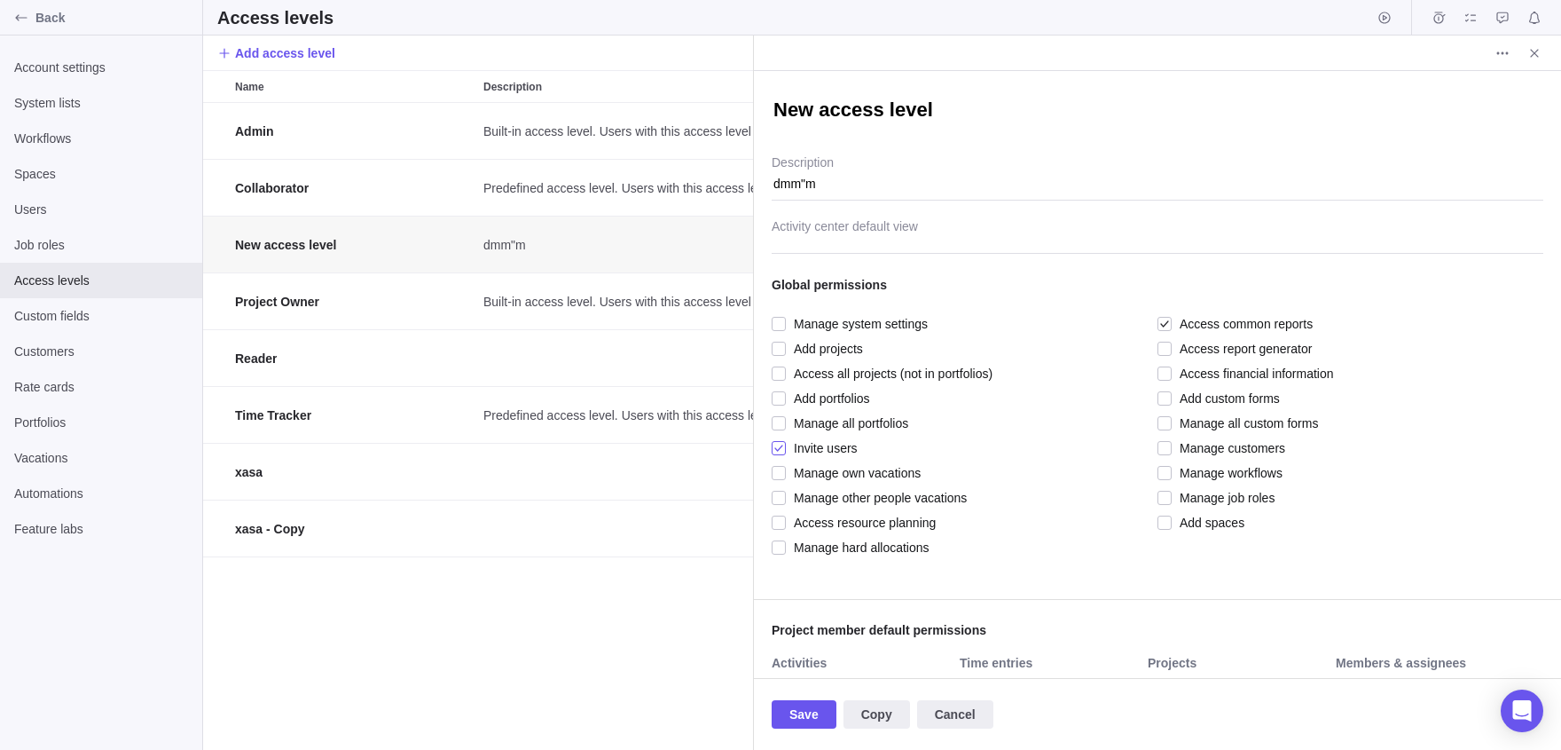
click at [792, 446] on span "Invite users" at bounding box center [822, 448] width 72 height 25
click at [792, 705] on span "Save" at bounding box center [804, 713] width 29 height 21
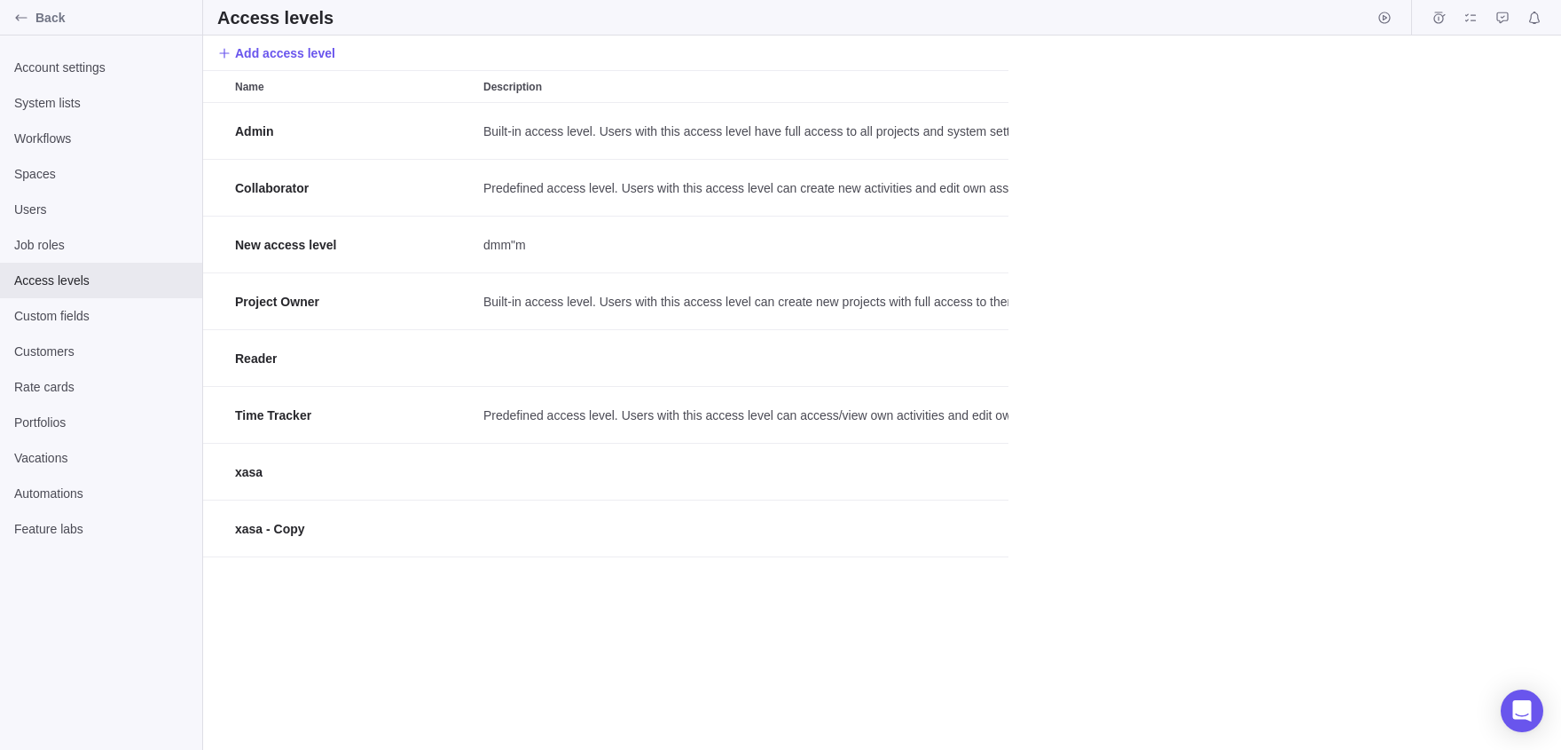
scroll to position [648, 1358]
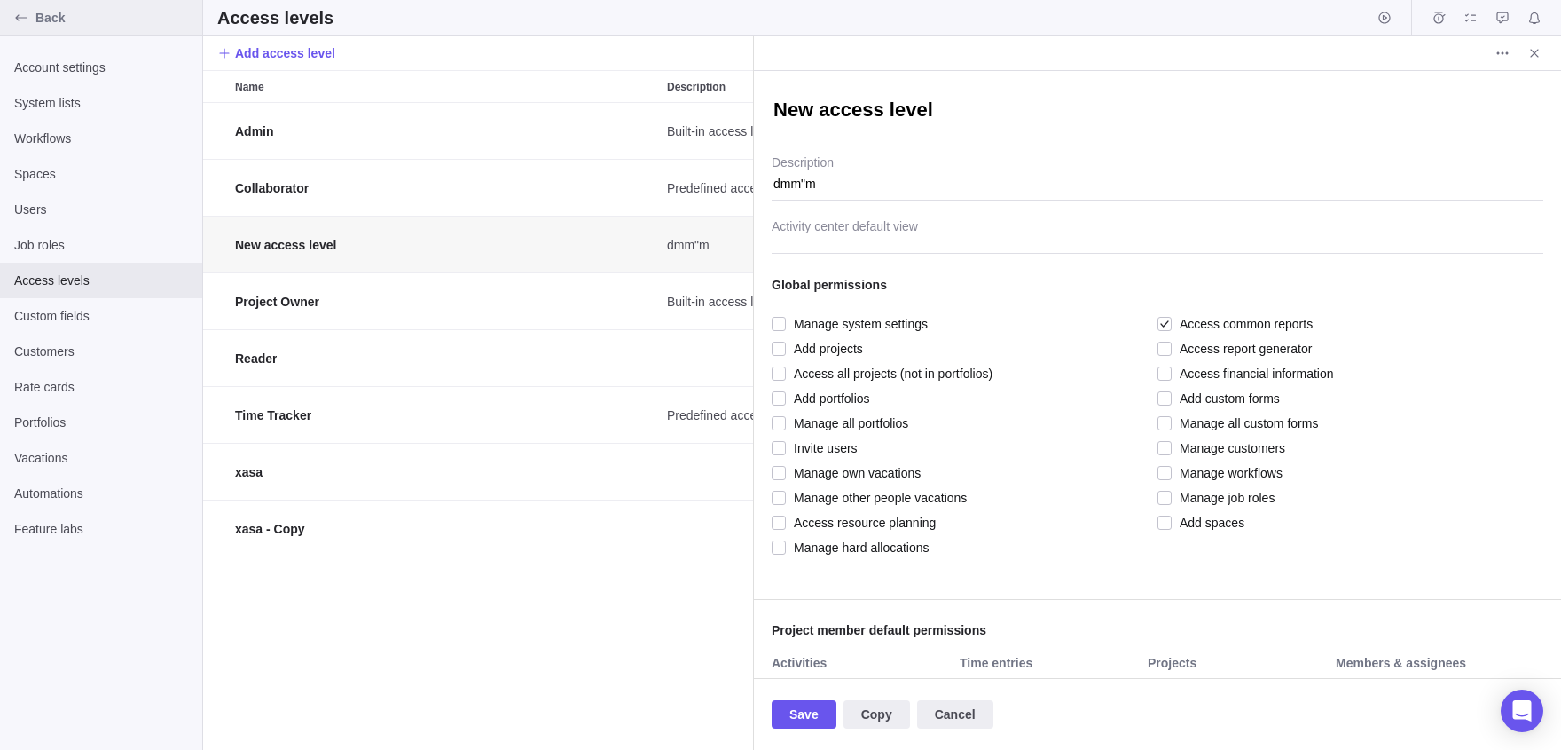
scroll to position [648, 551]
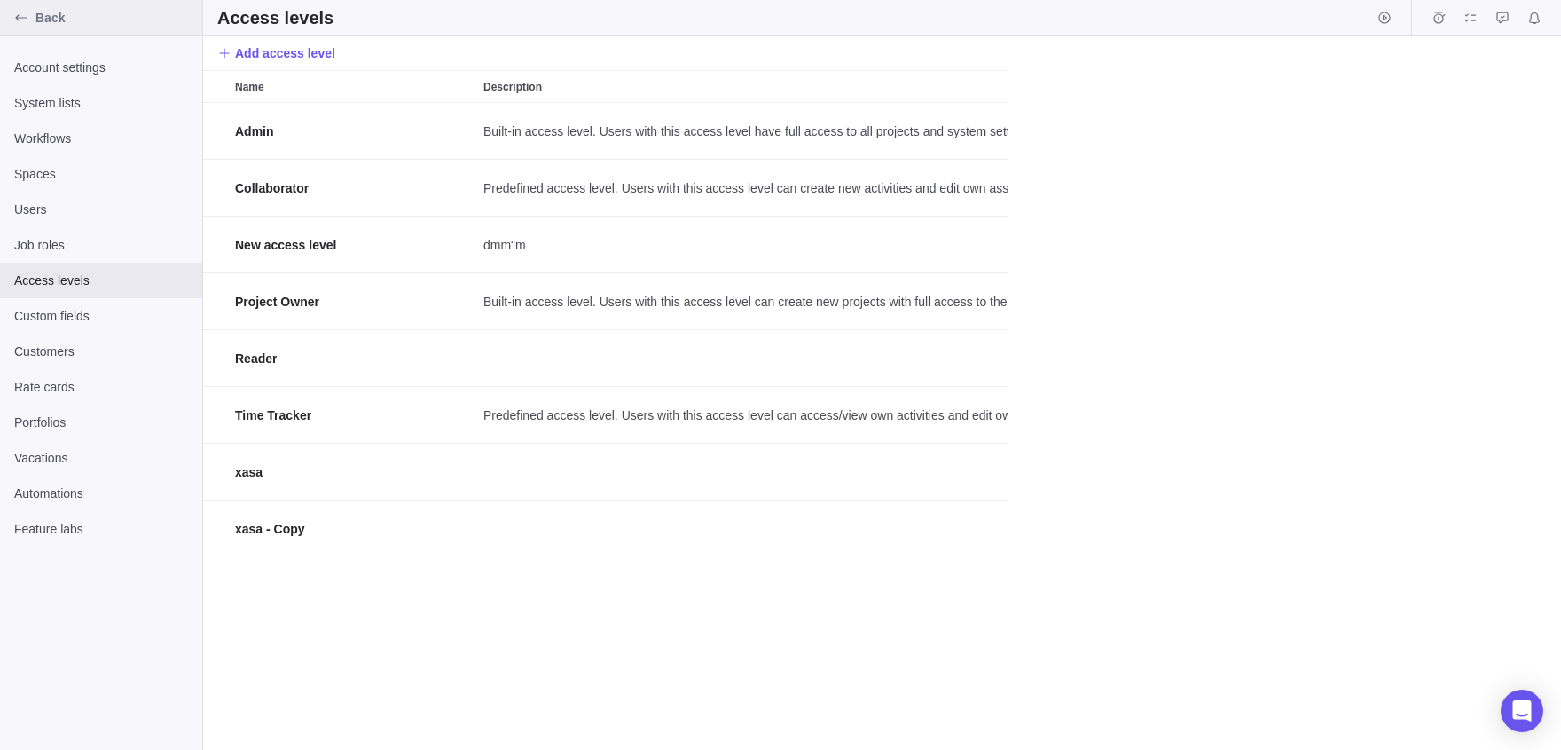
scroll to position [648, 1358]
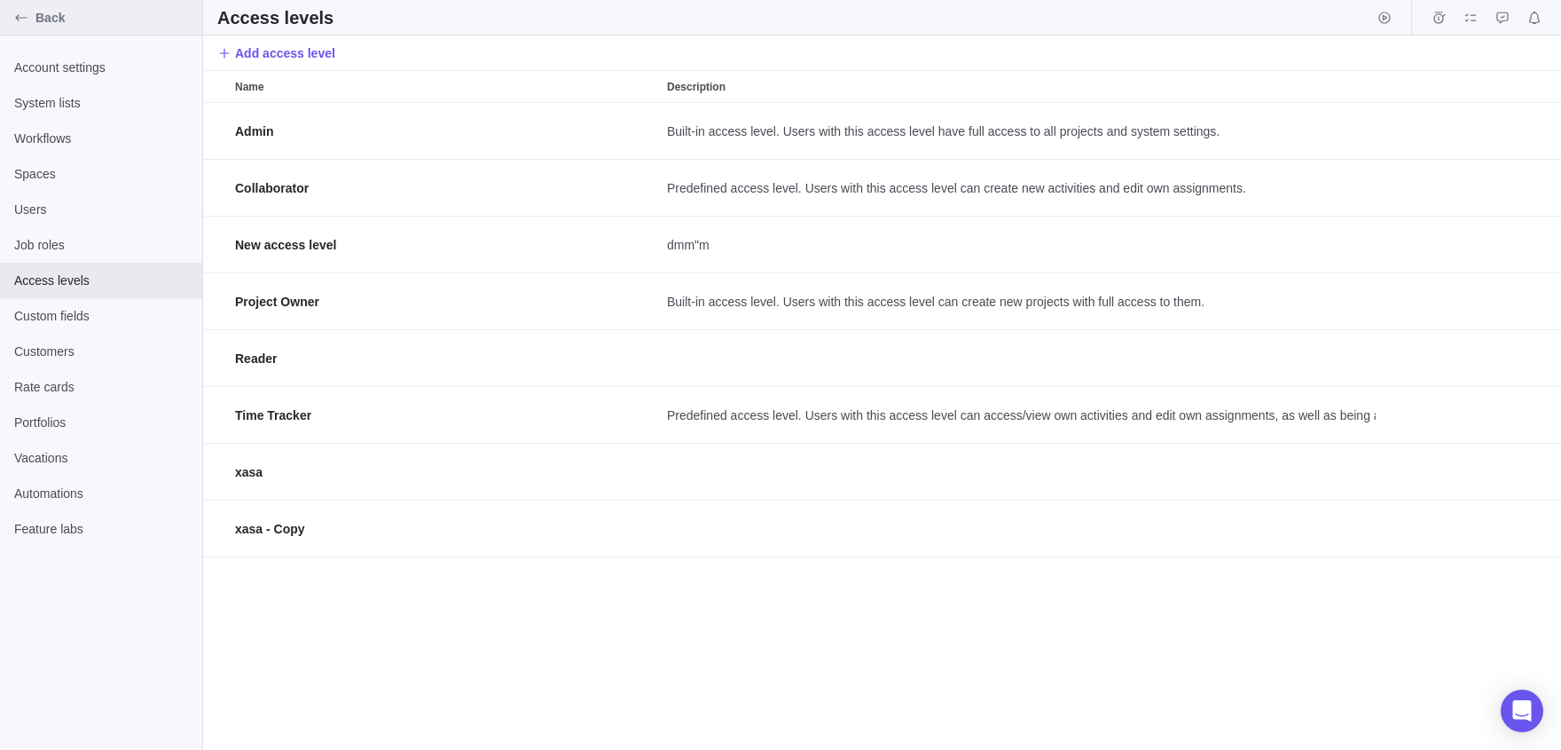
click at [23, 18] on icon "Back" at bounding box center [21, 17] width 12 height 6
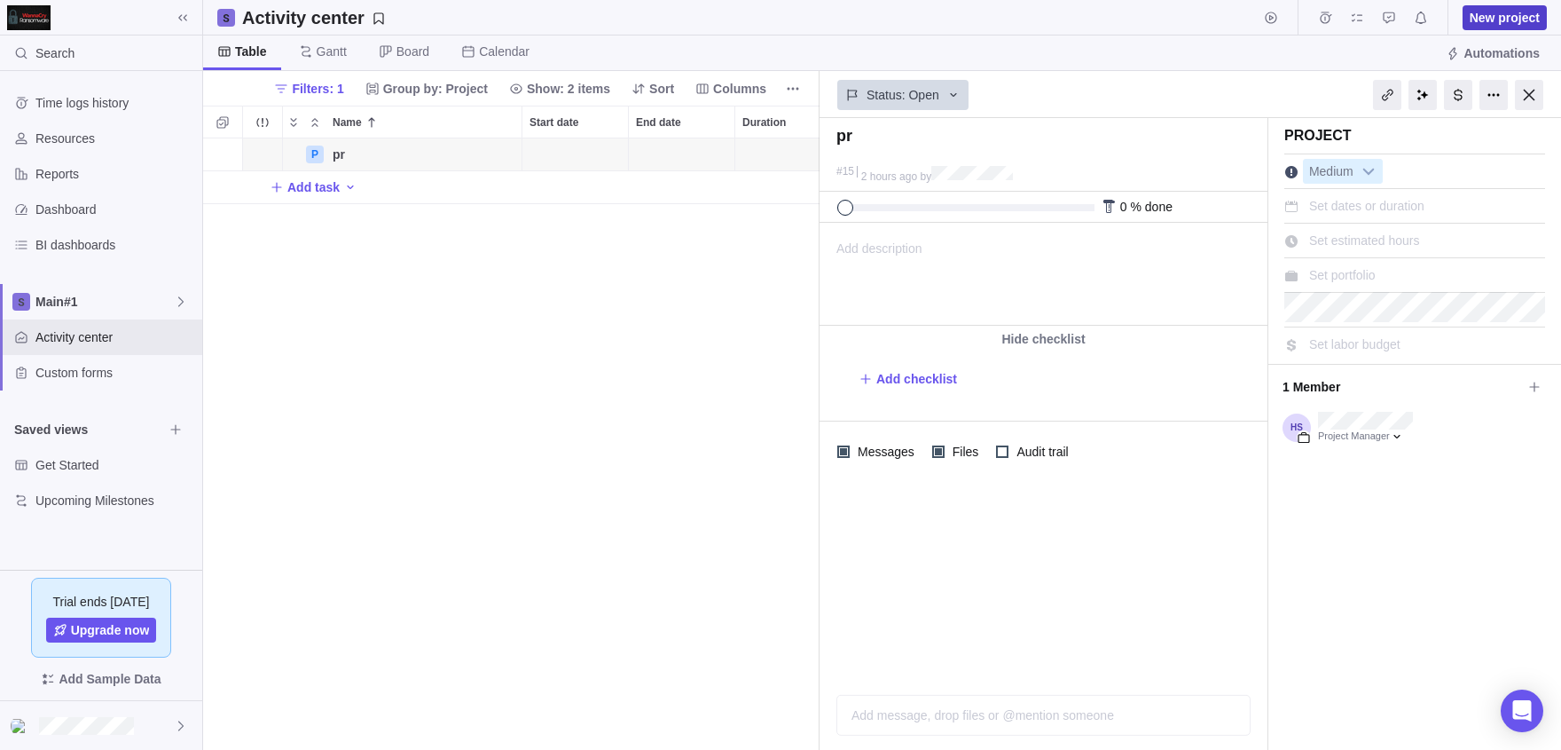
scroll to position [611, 617]
click at [792, 14] on span "New project" at bounding box center [1505, 18] width 70 height 18
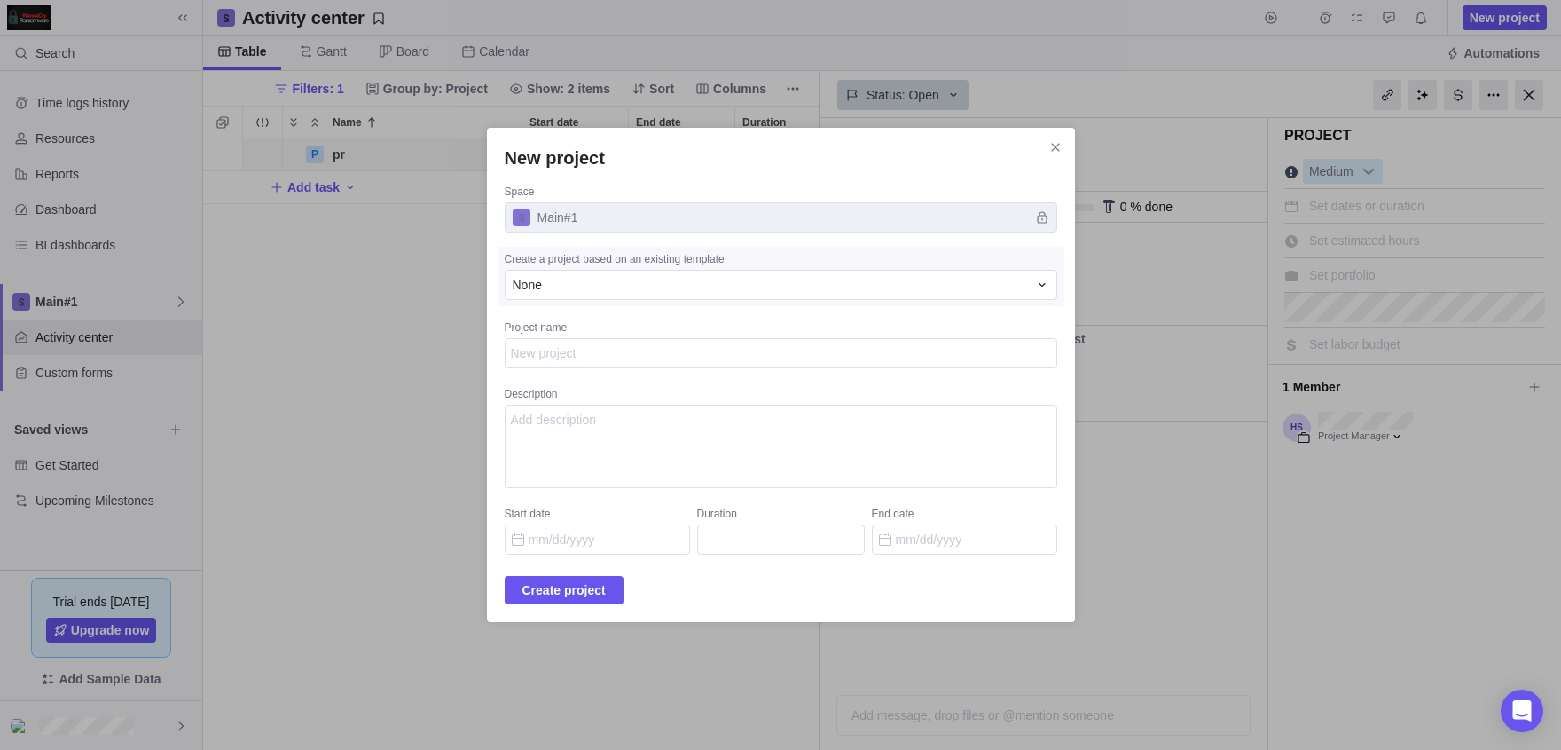
click at [664, 357] on textarea "Project name" at bounding box center [781, 353] width 553 height 30
type textarea "x"
click at [792, 154] on icon "Close" at bounding box center [1056, 147] width 14 height 14
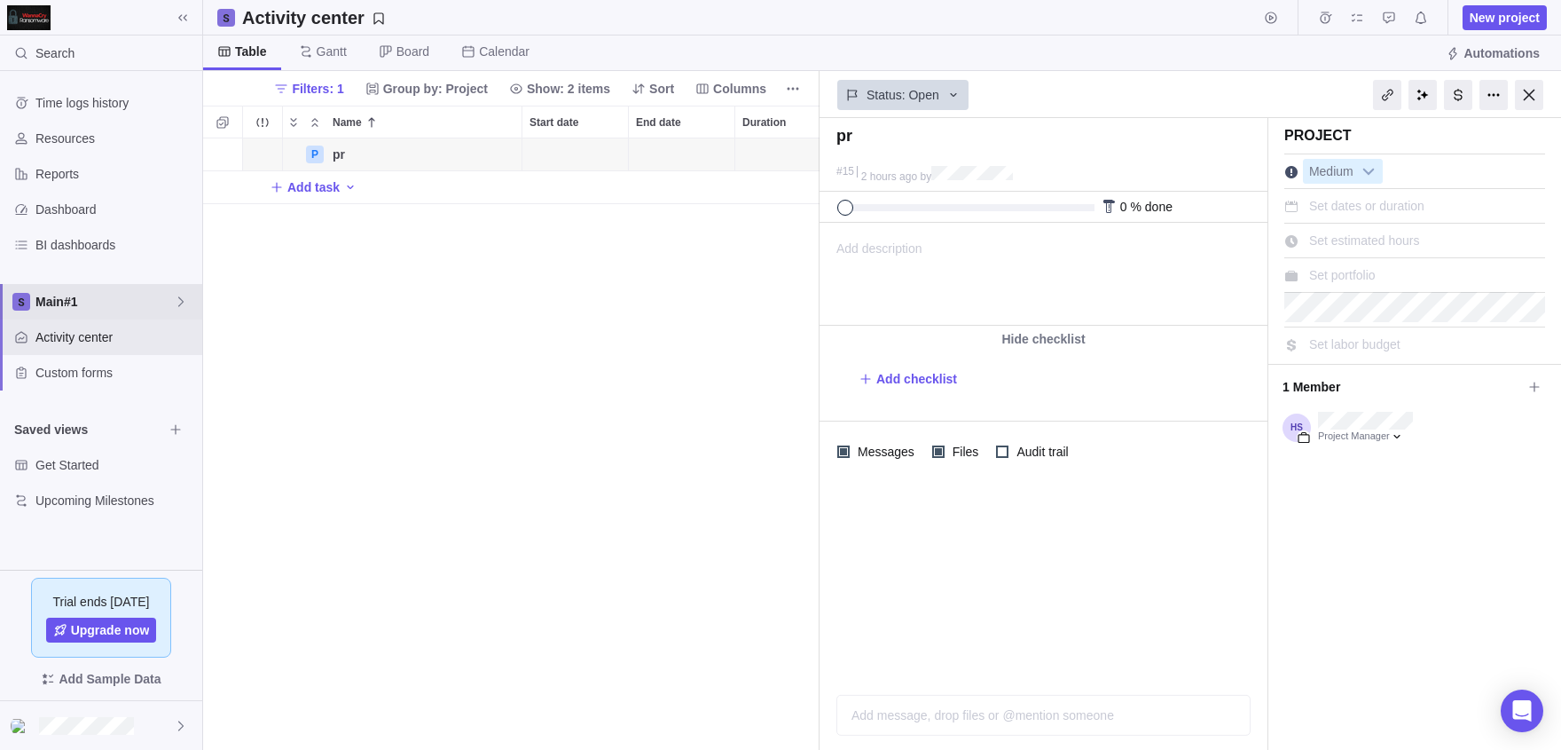
click at [113, 314] on div "Main#1" at bounding box center [101, 301] width 202 height 35
click at [279, 367] on body "Search Time logs history Resources Reports Dashboard BI dashboards Main#1 Activ…" at bounding box center [780, 375] width 1561 height 750
click at [119, 459] on span "Get Started" at bounding box center [99, 465] width 128 height 18
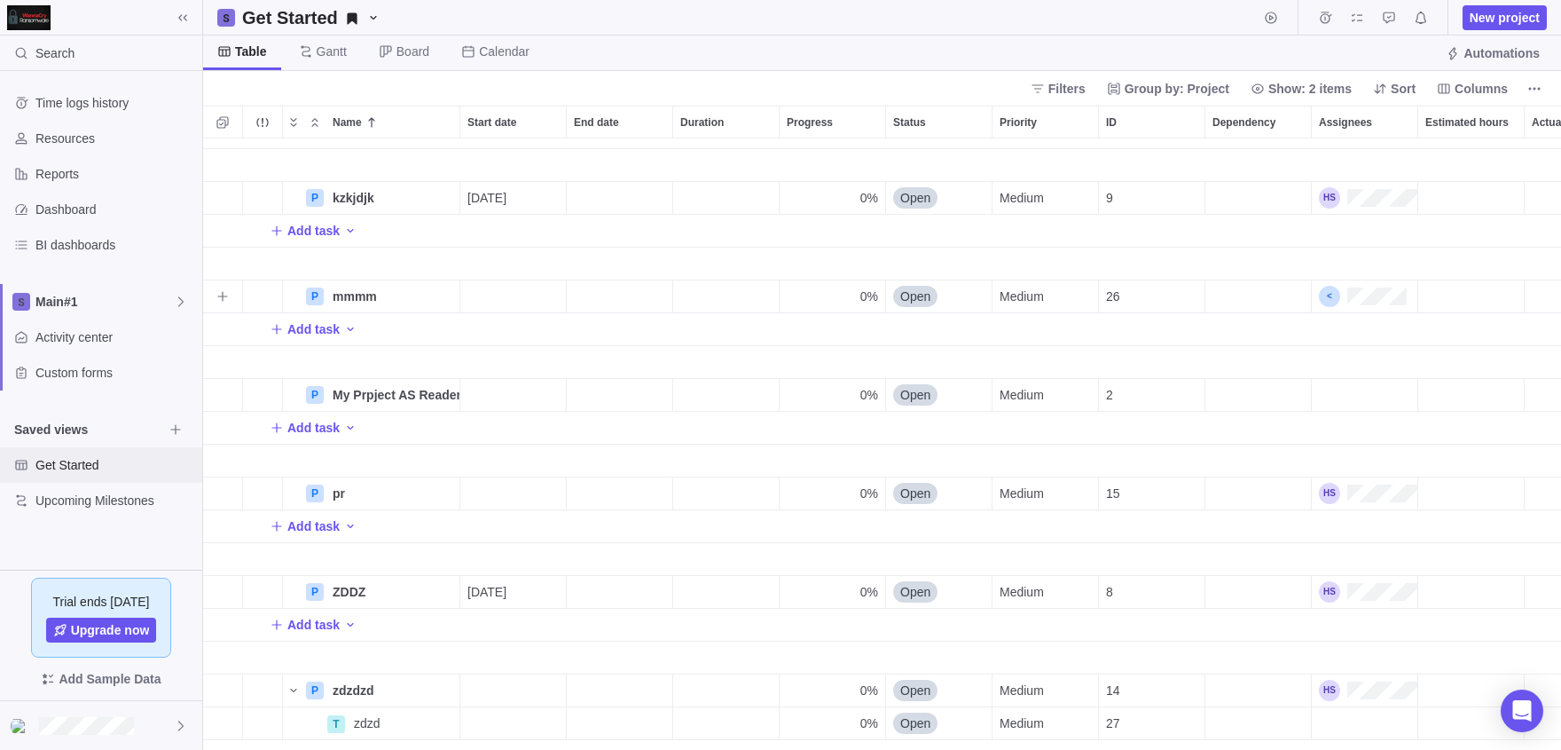
scroll to position [1654, 0]
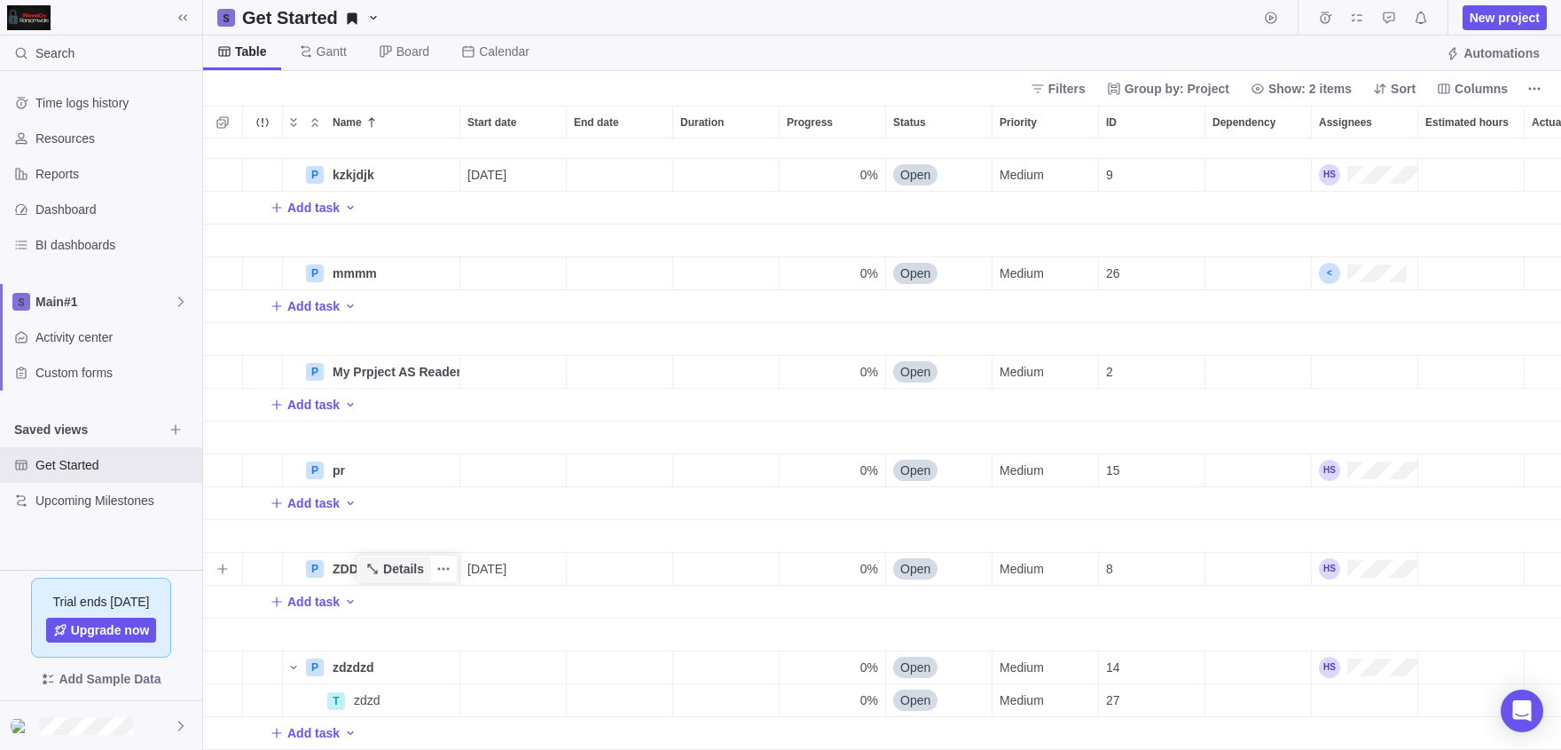
click at [389, 562] on span "Details" at bounding box center [403, 569] width 41 height 18
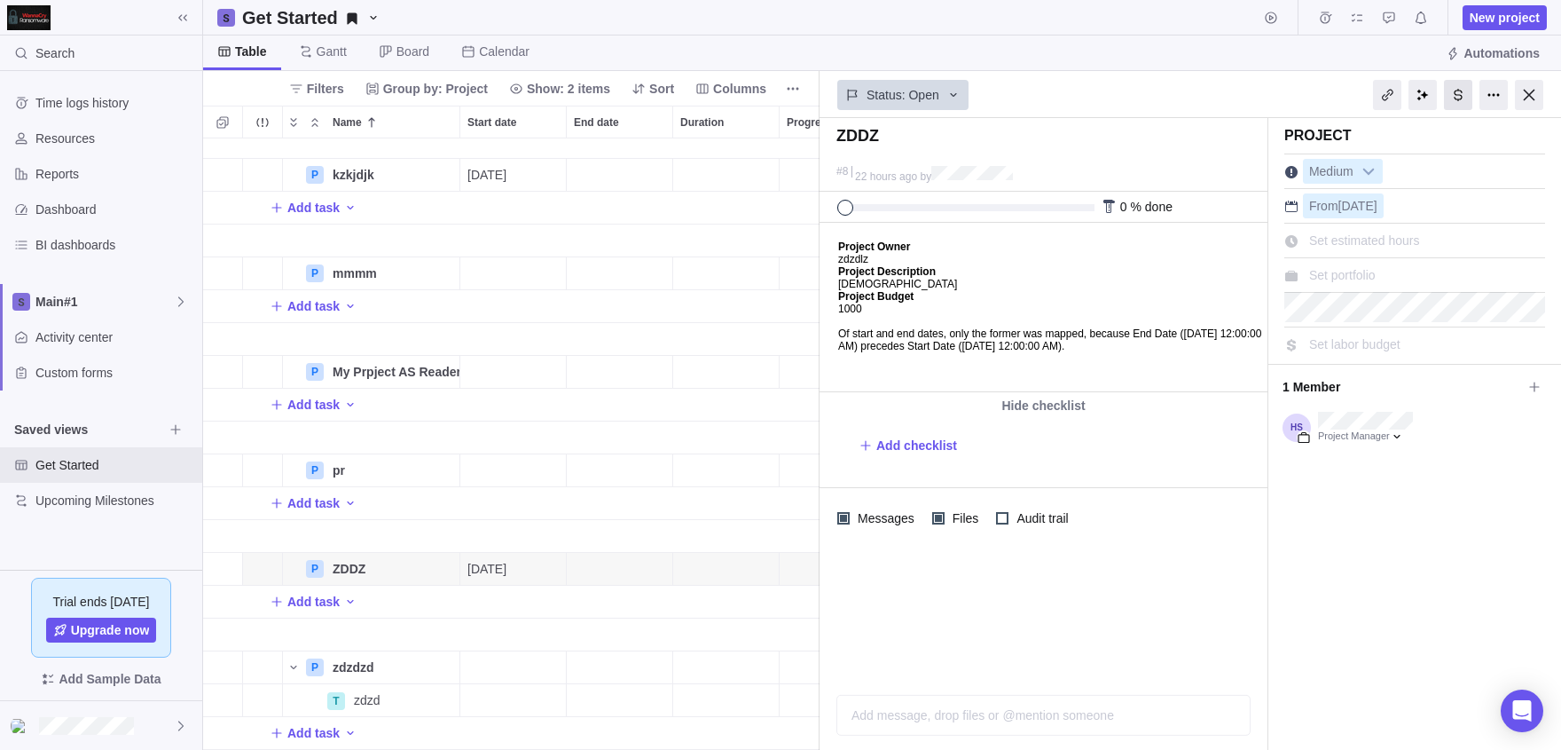
click at [792, 97] on div at bounding box center [1458, 95] width 28 height 30
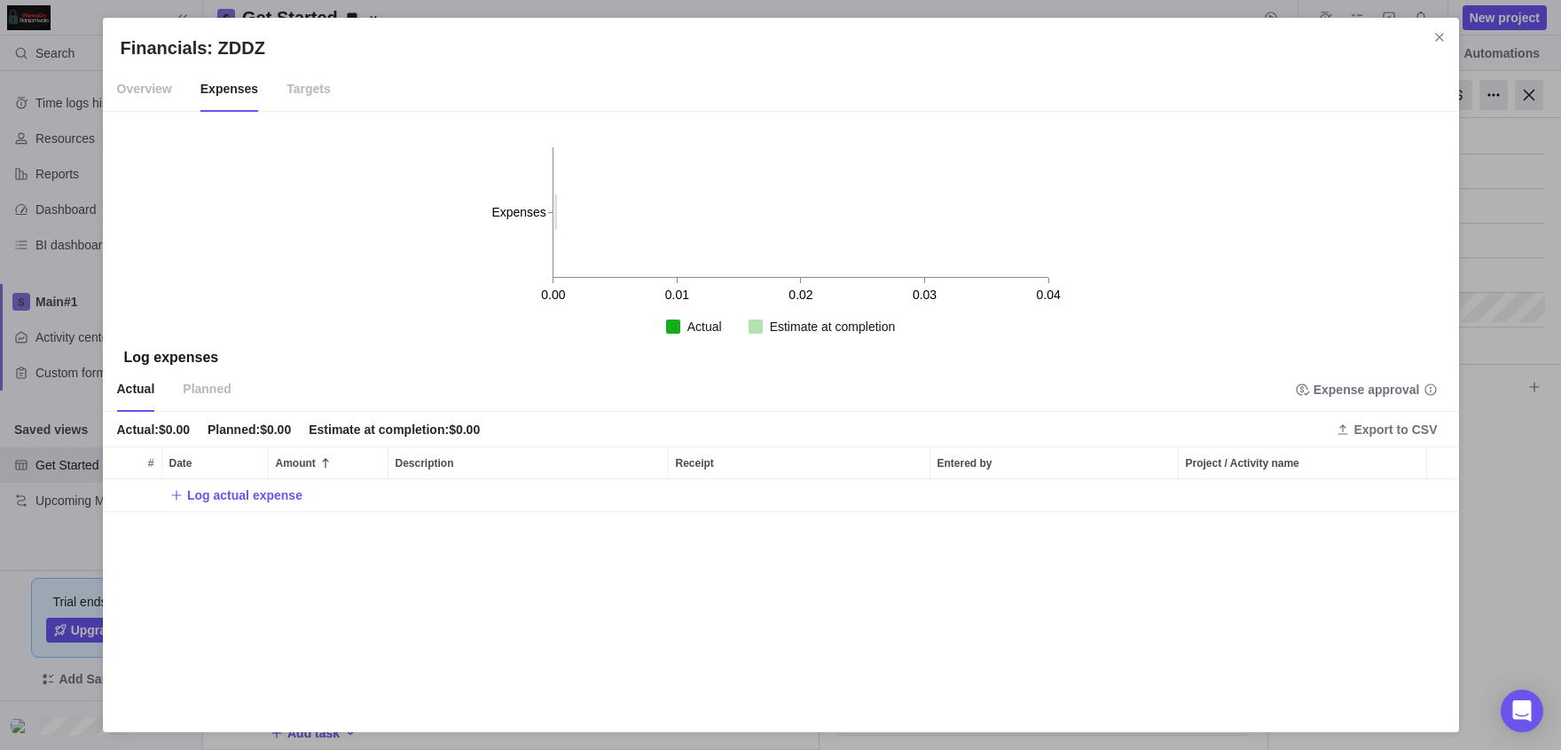
scroll to position [236, 1356]
click at [323, 79] on span "Targets" at bounding box center [309, 89] width 44 height 44
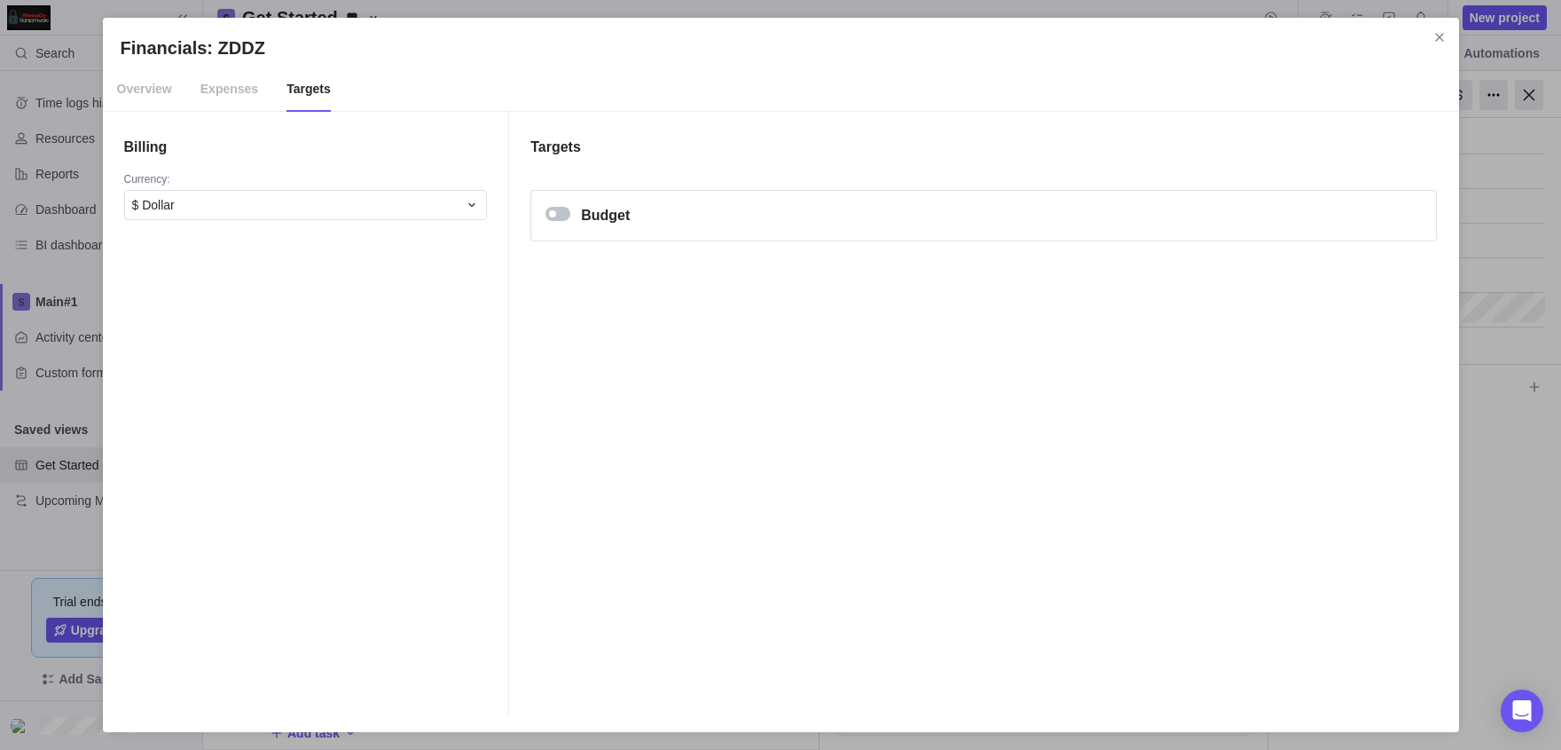
click at [255, 93] on span "Expenses" at bounding box center [229, 89] width 58 height 44
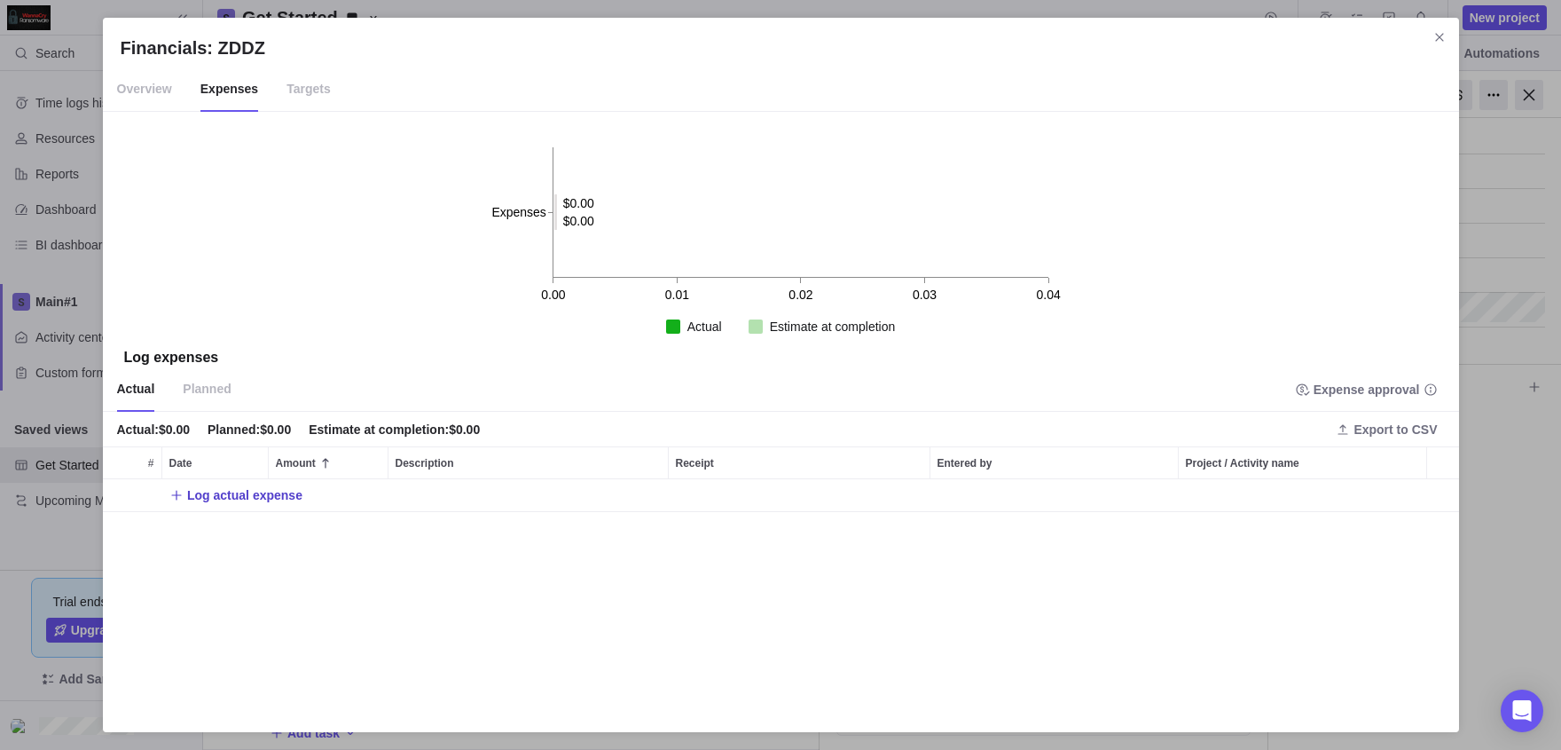
scroll to position [1, 1]
click at [218, 498] on span "Log actual expense" at bounding box center [244, 495] width 115 height 18
type input "12"
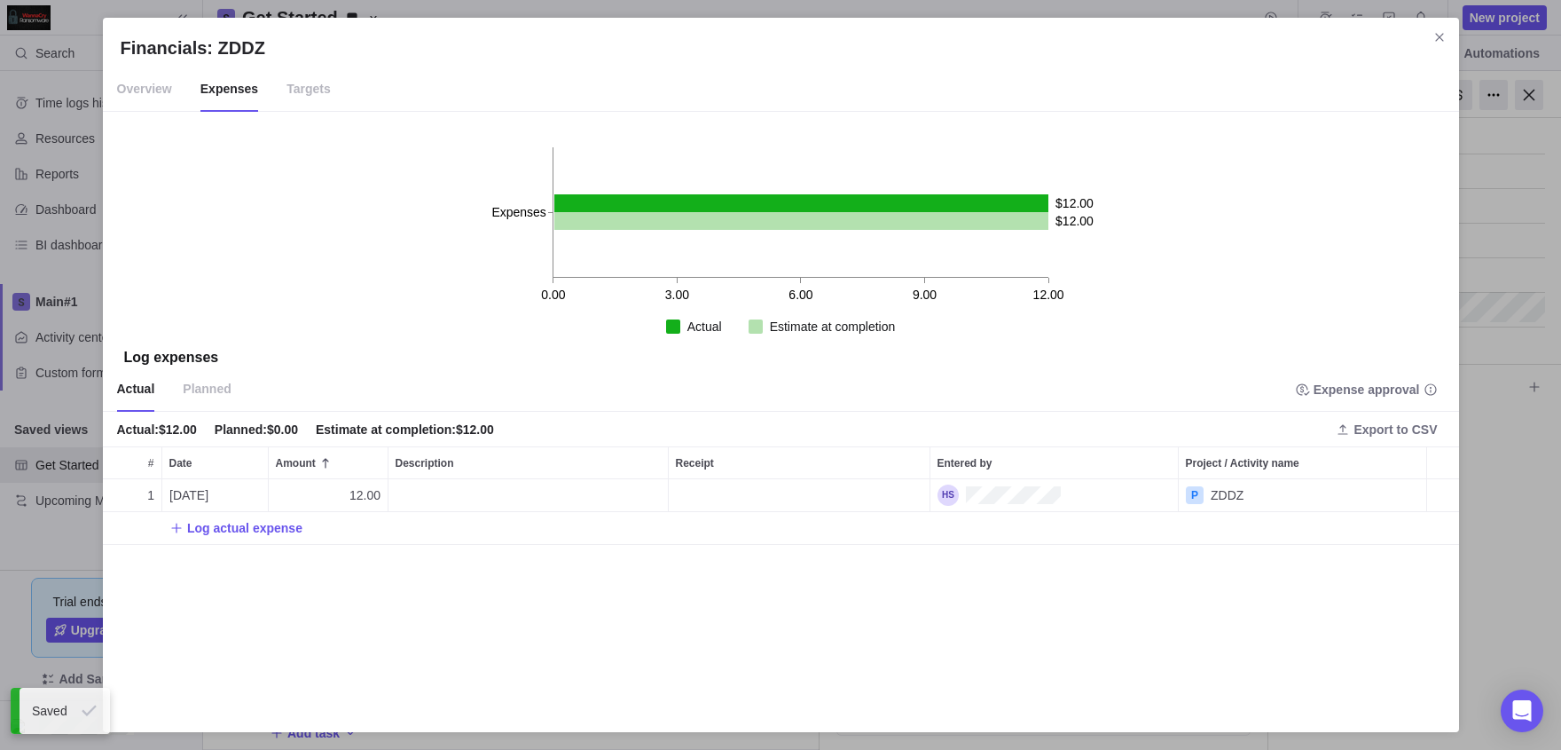
click at [542, 556] on div "1 08/23/2025 12.00 P ZDDZ Log actual expense" at bounding box center [781, 596] width 1356 height 235
click at [154, 500] on span "Delete" at bounding box center [145, 495] width 25 height 25
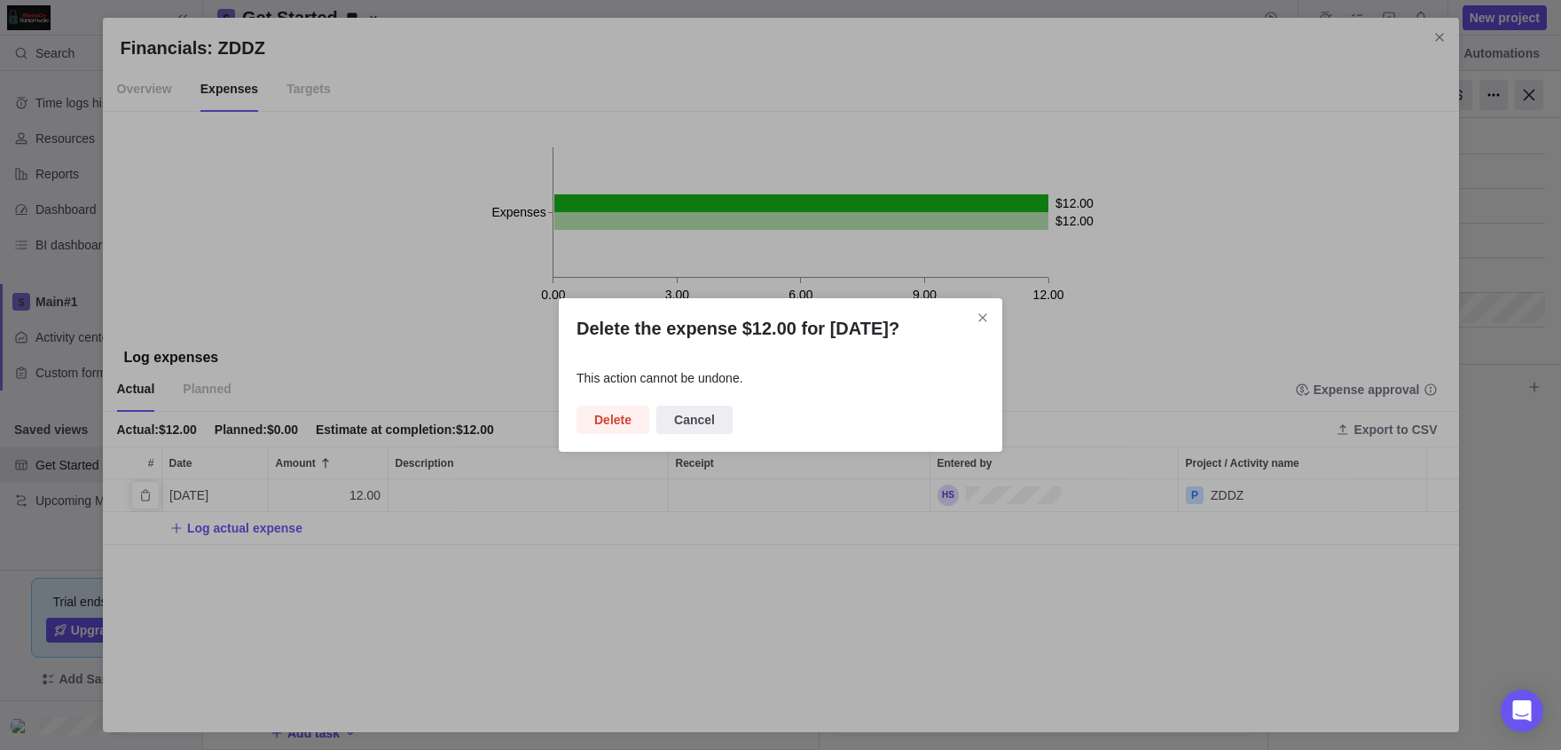
click at [722, 452] on div "Delete the expense $12.00 for 08/23/2025? This action cannot be undone. Delete …" at bounding box center [781, 374] width 444 height 153
click at [715, 430] on span "Cancel" at bounding box center [694, 419] width 41 height 21
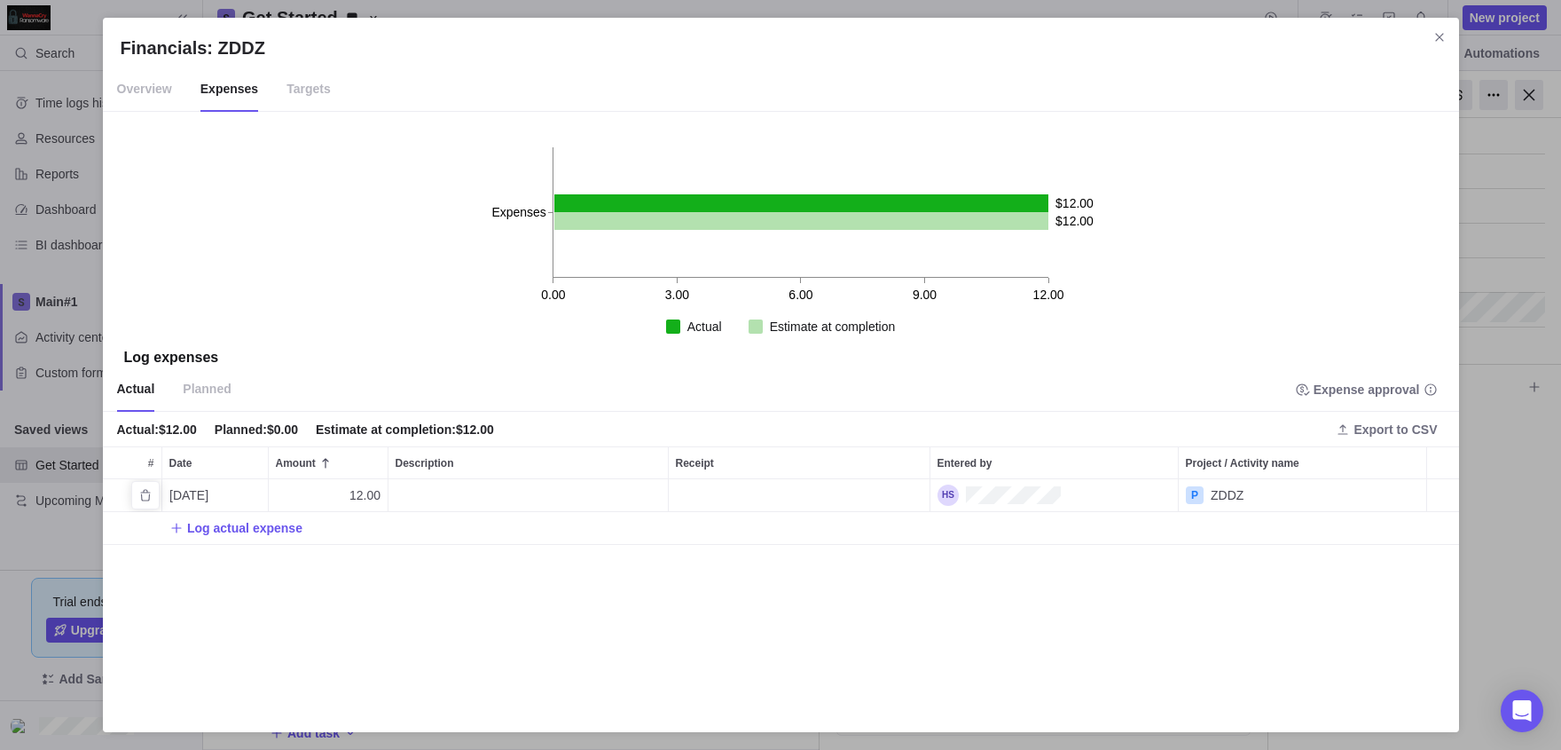
click at [349, 497] on span "12.00" at bounding box center [364, 495] width 31 height 18
type input "132"
click at [337, 625] on div "Financials: ZDDZ Overview Expenses Targets 0.00 3.00 6.00 9.00 12.00 Expenses $…" at bounding box center [780, 375] width 1561 height 750
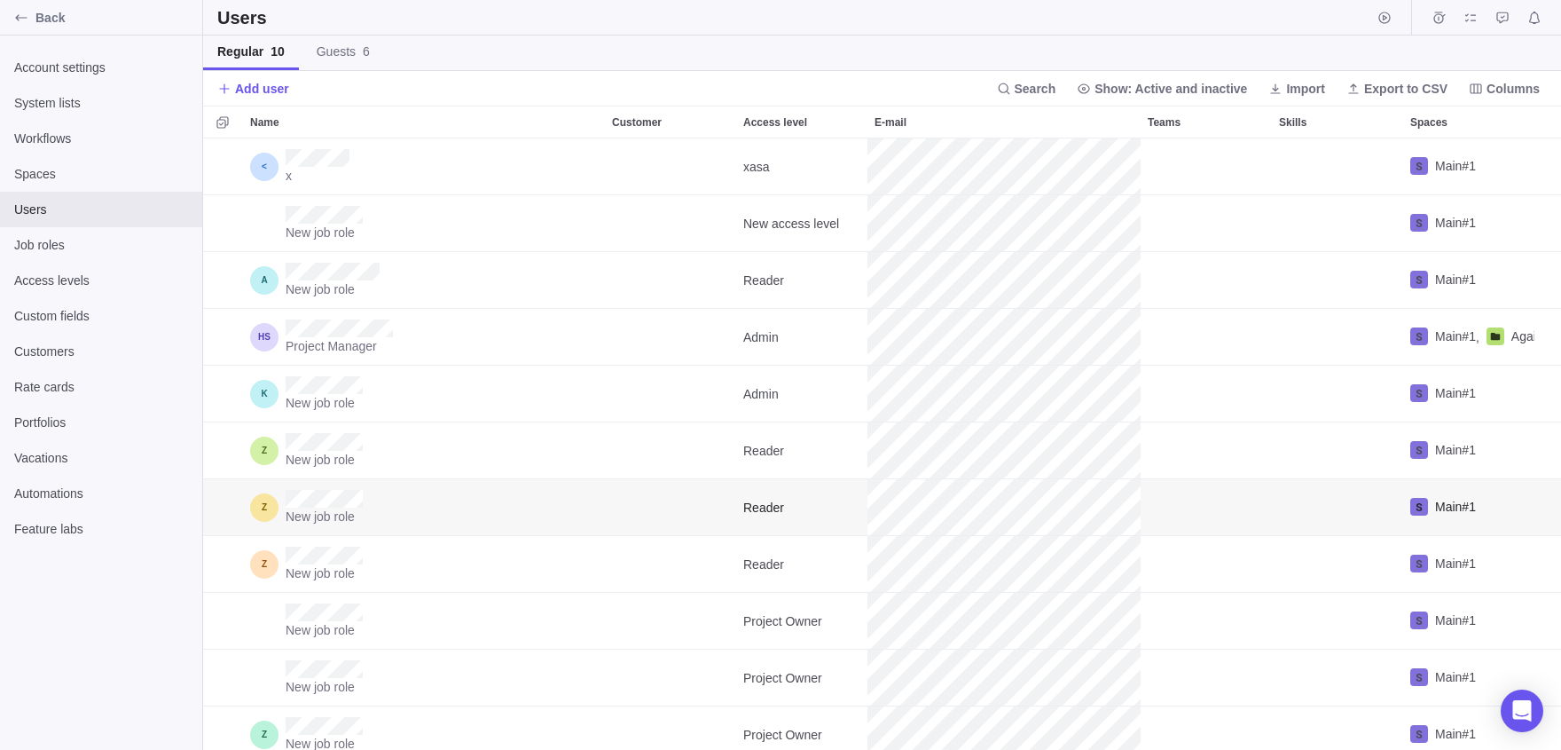
scroll to position [611, 1358]
click at [43, 281] on span "Access levels" at bounding box center [101, 280] width 174 height 18
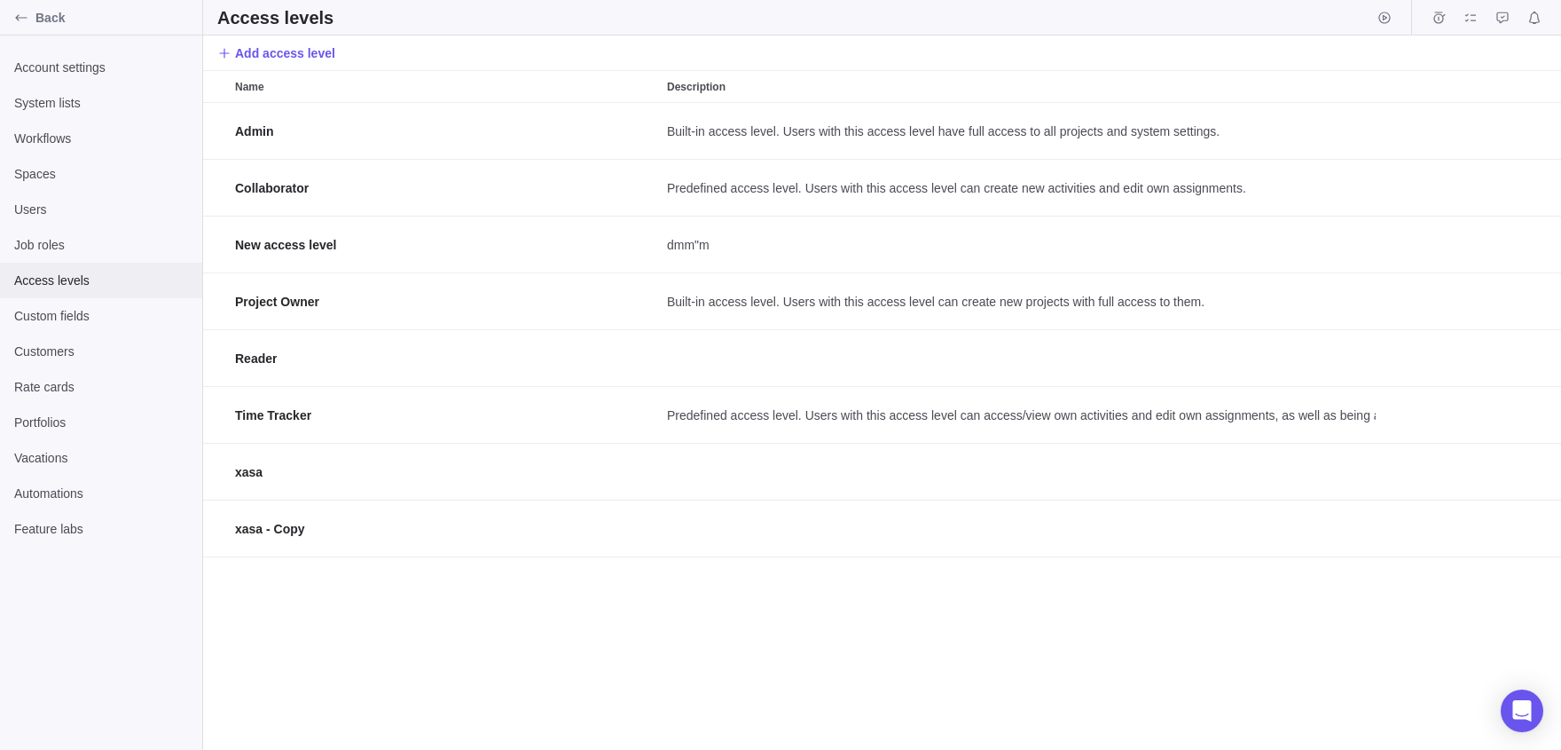
scroll to position [648, 1358]
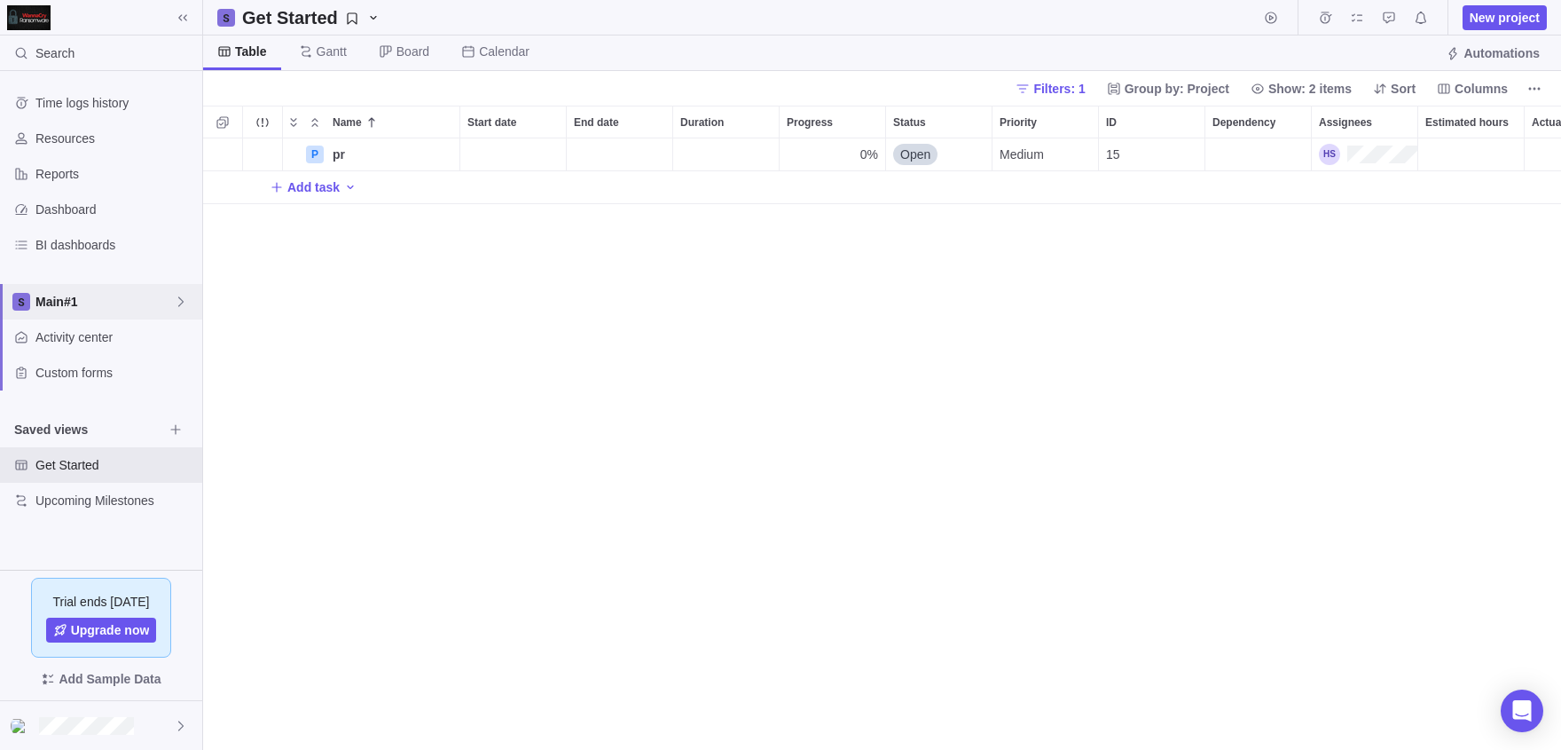
scroll to position [611, 1358]
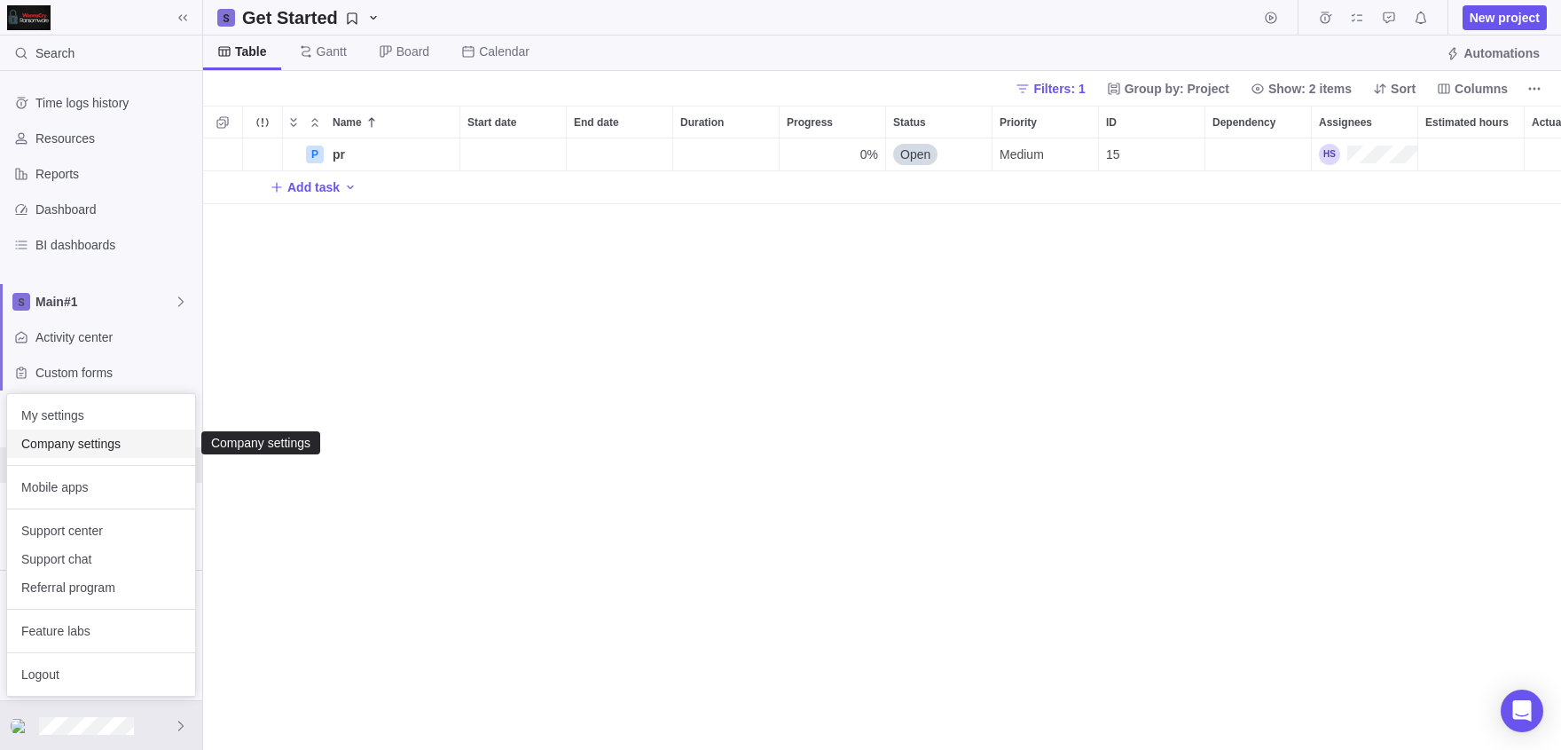
click at [58, 441] on span "Company settings" at bounding box center [101, 444] width 160 height 18
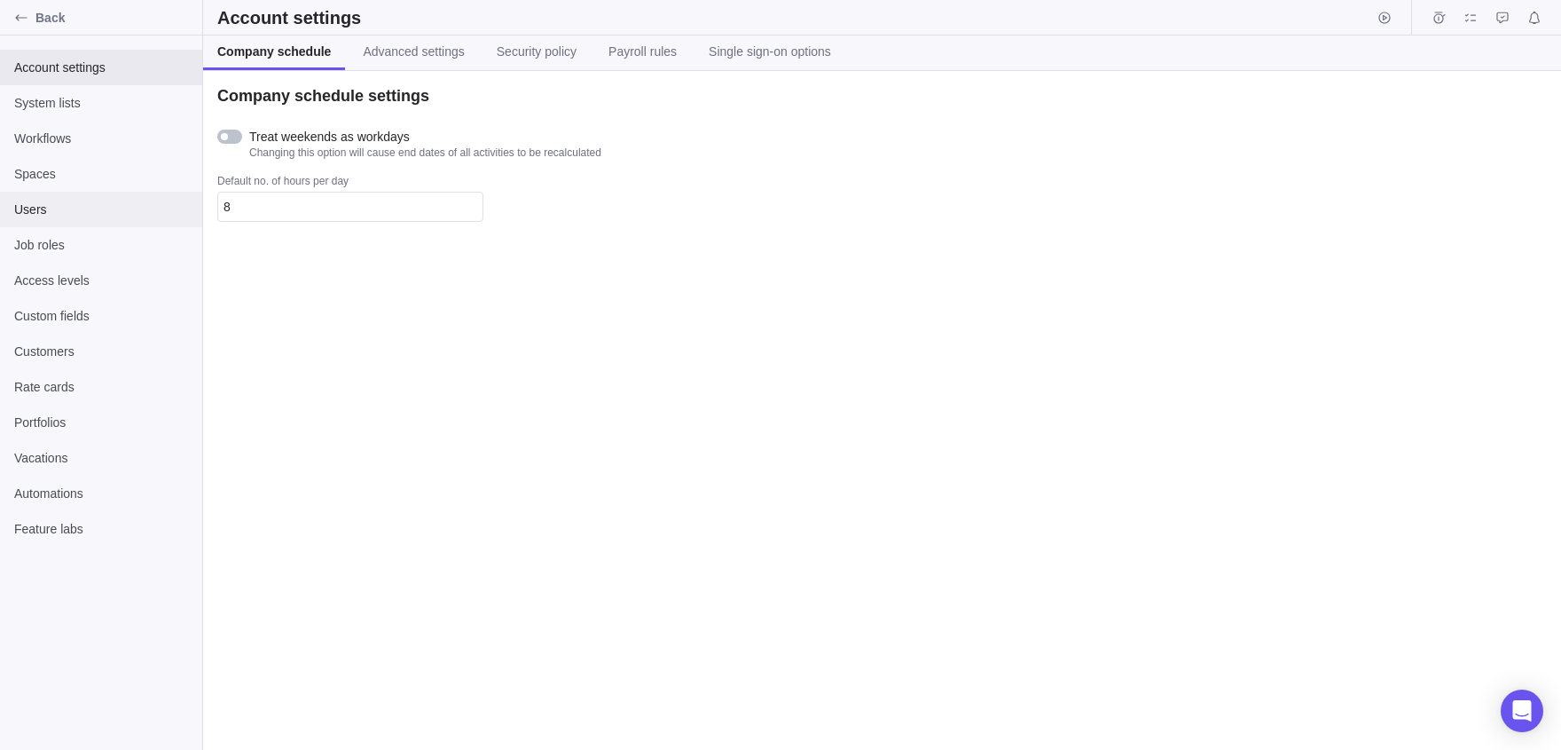
click at [50, 223] on div "Users" at bounding box center [101, 209] width 202 height 35
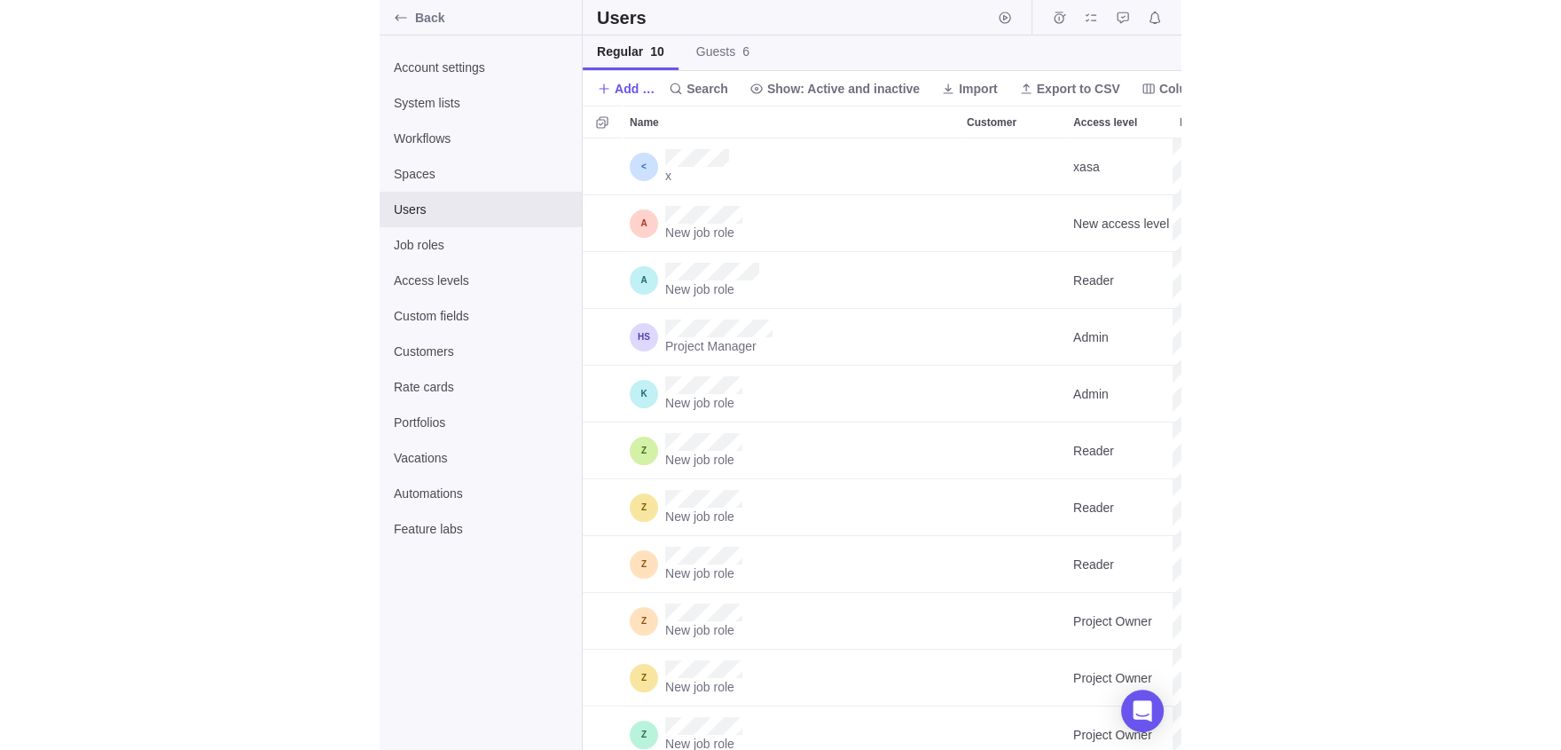
scroll to position [611, 599]
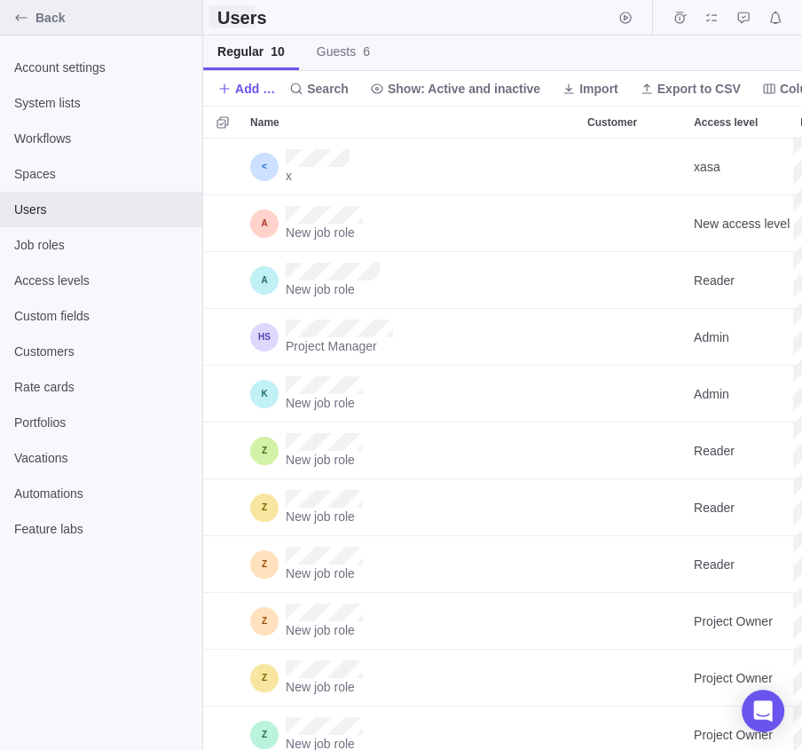
click at [11, 25] on div "Back" at bounding box center [21, 18] width 28 height 28
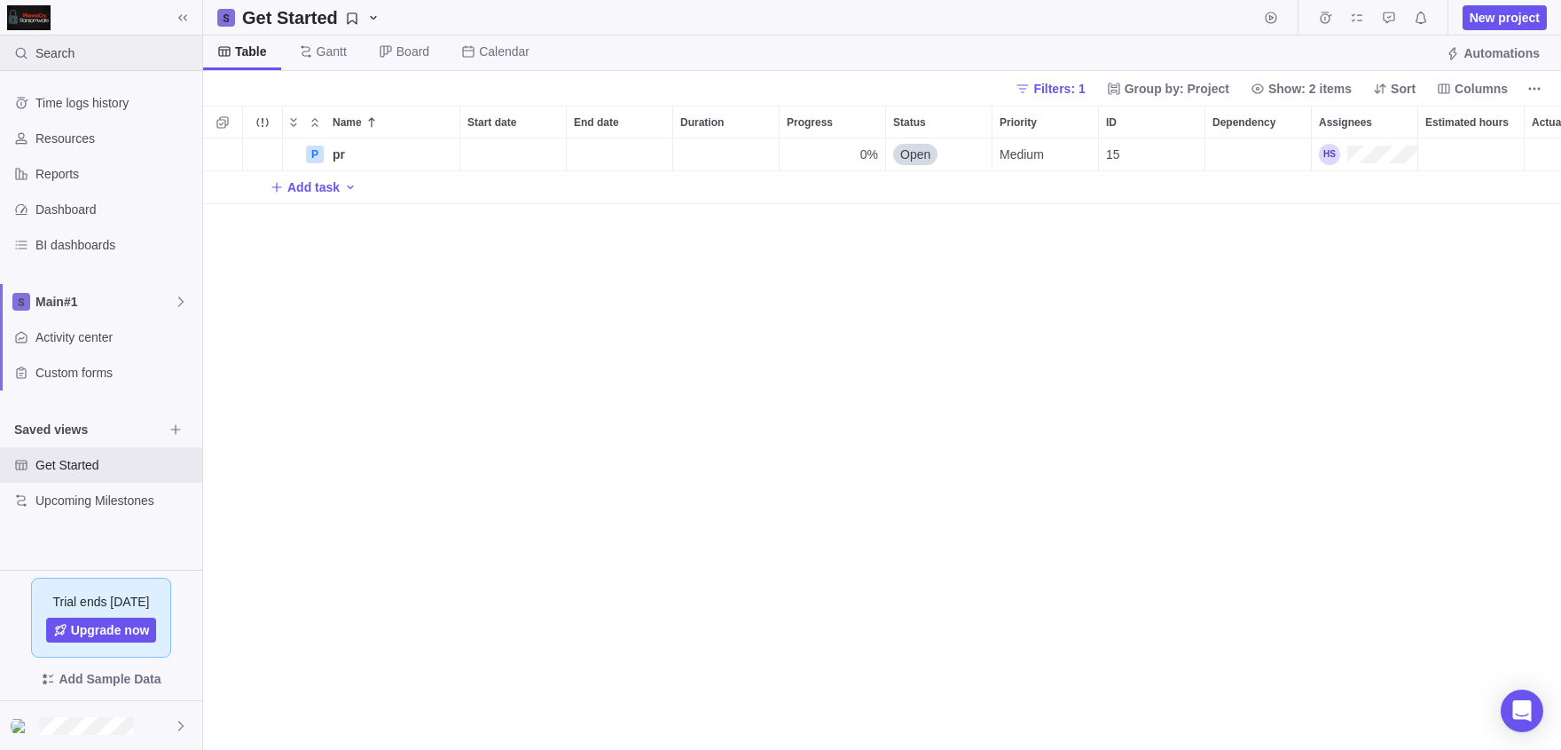
scroll to position [611, 1358]
click at [150, 48] on div "Search" at bounding box center [101, 52] width 202 height 35
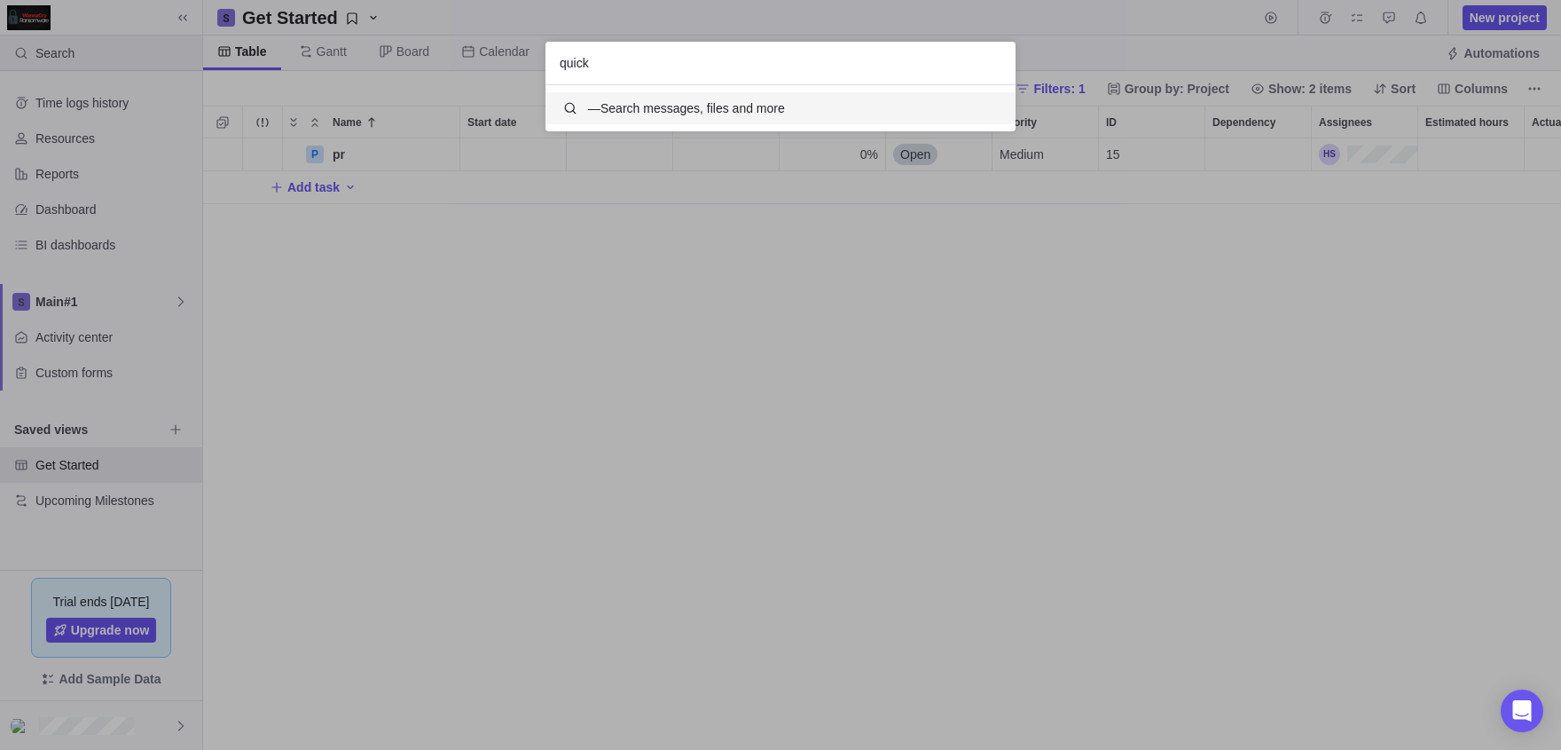
scroll to position [46, 470]
type input "quick"
click at [636, 101] on span "— Search messages, files and more" at bounding box center [705, 108] width 234 height 20
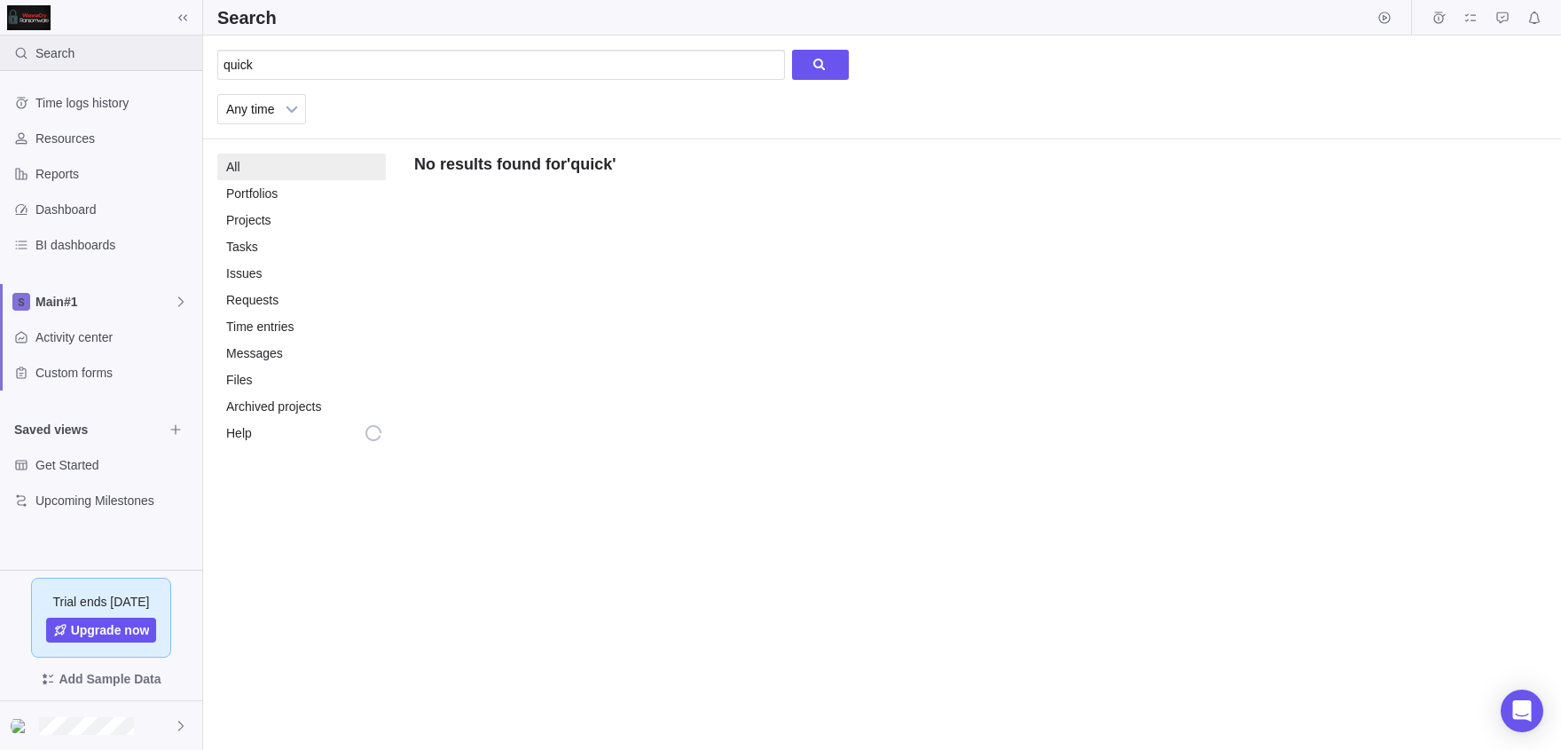
click at [32, 38] on div "Search" at bounding box center [41, 52] width 82 height 35
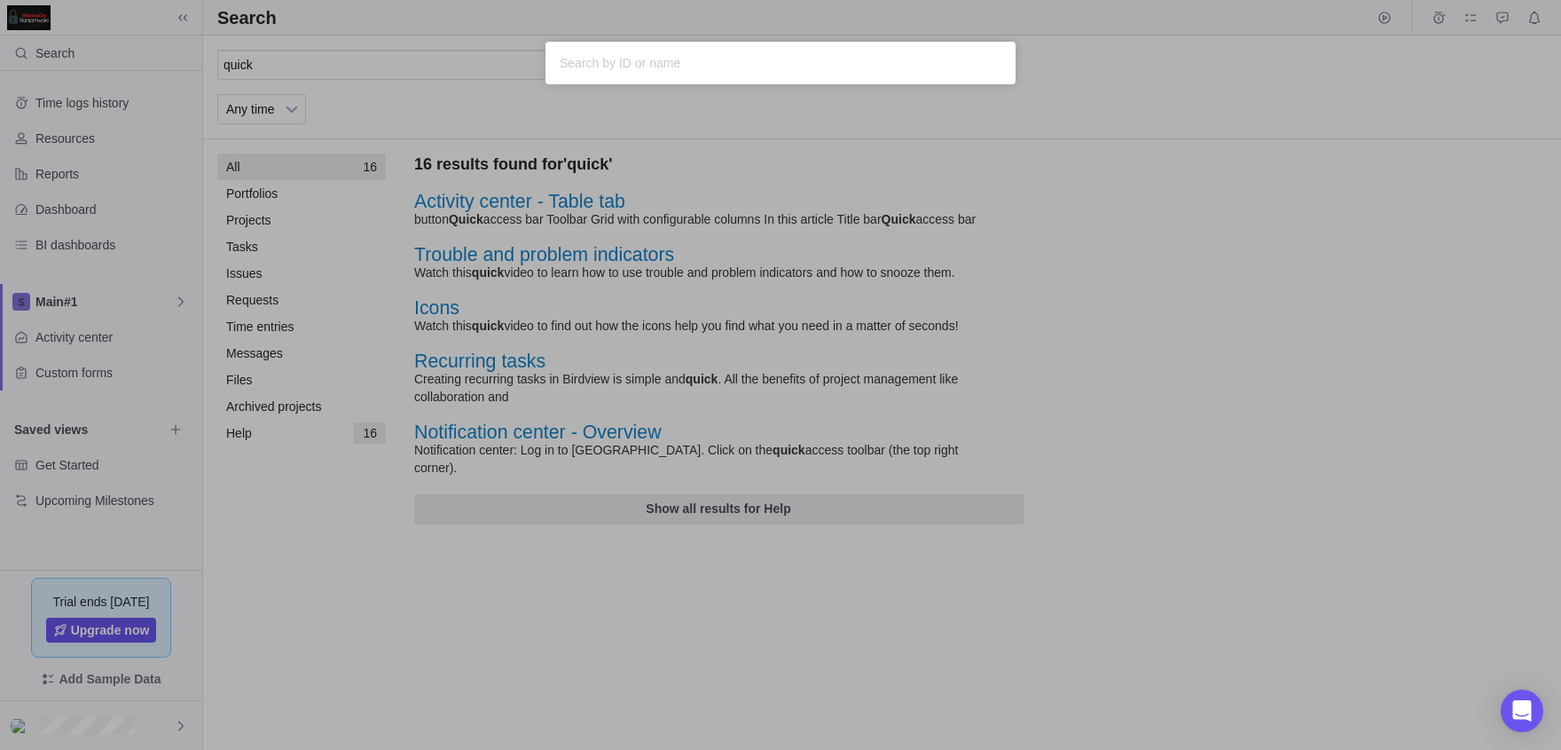
click at [223, 62] on div "Sorry, nothing was found" at bounding box center [780, 375] width 1561 height 750
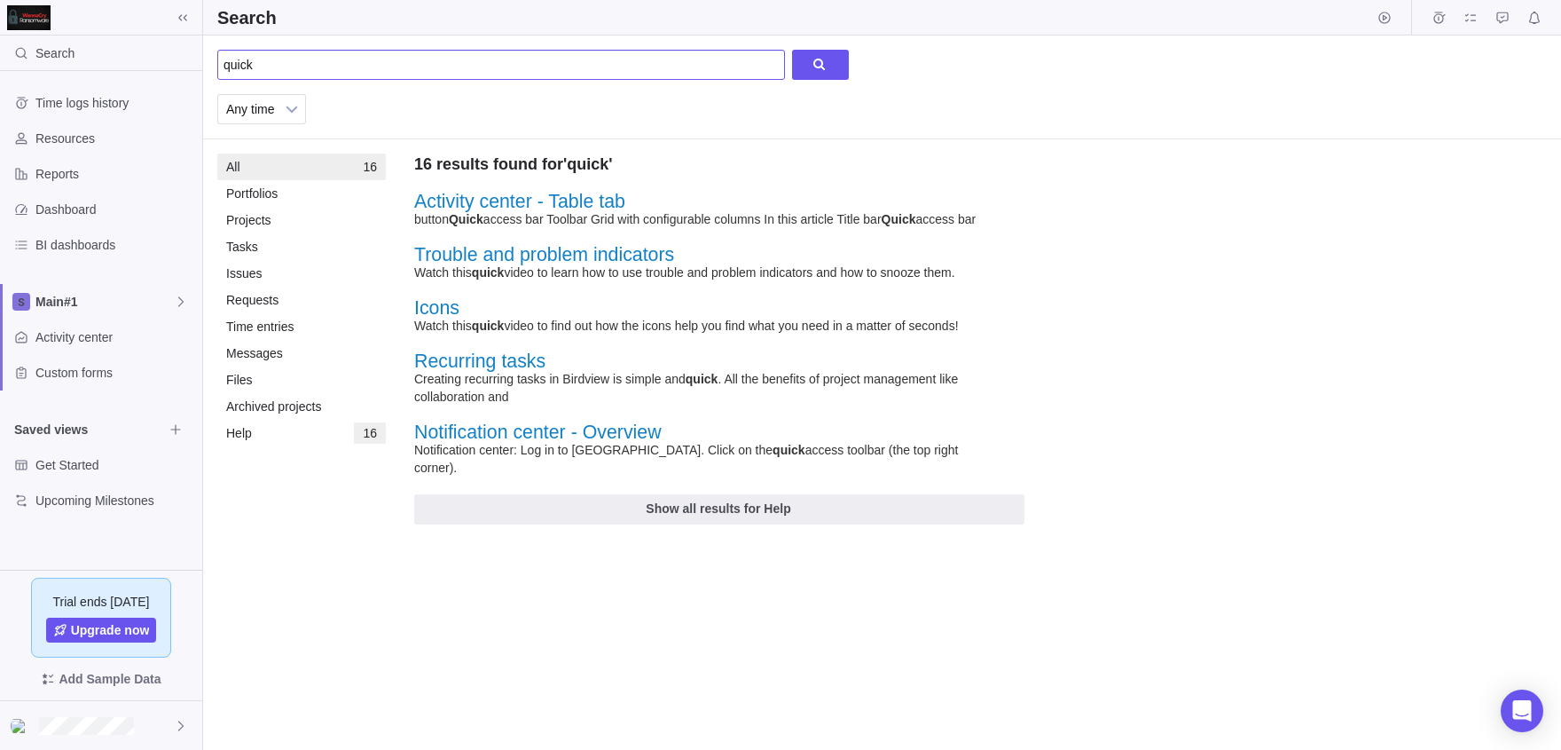
click at [380, 74] on input "quick" at bounding box center [501, 65] width 568 height 30
type input "quick add"
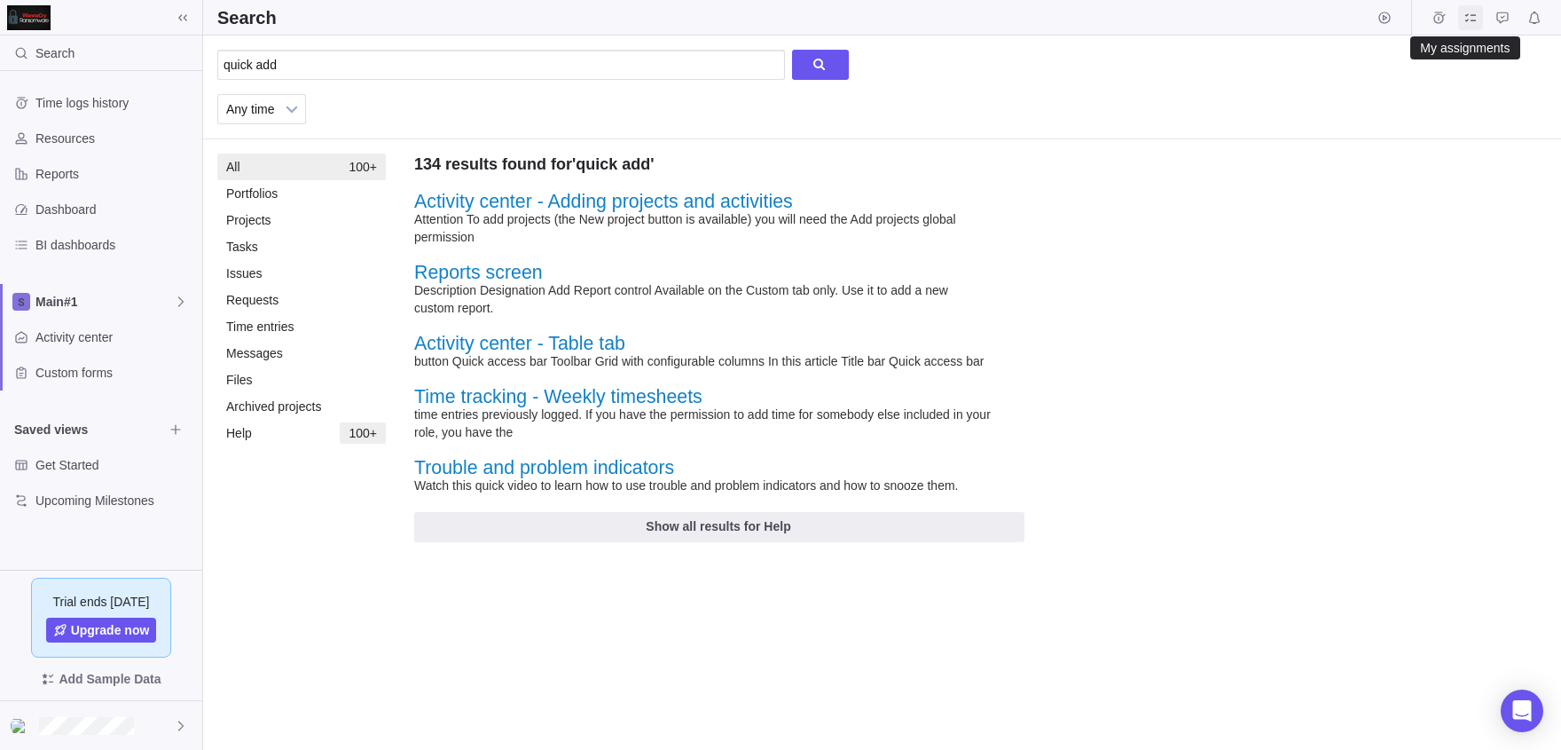
click at [1469, 20] on icon "My assignments" at bounding box center [1471, 18] width 14 height 14
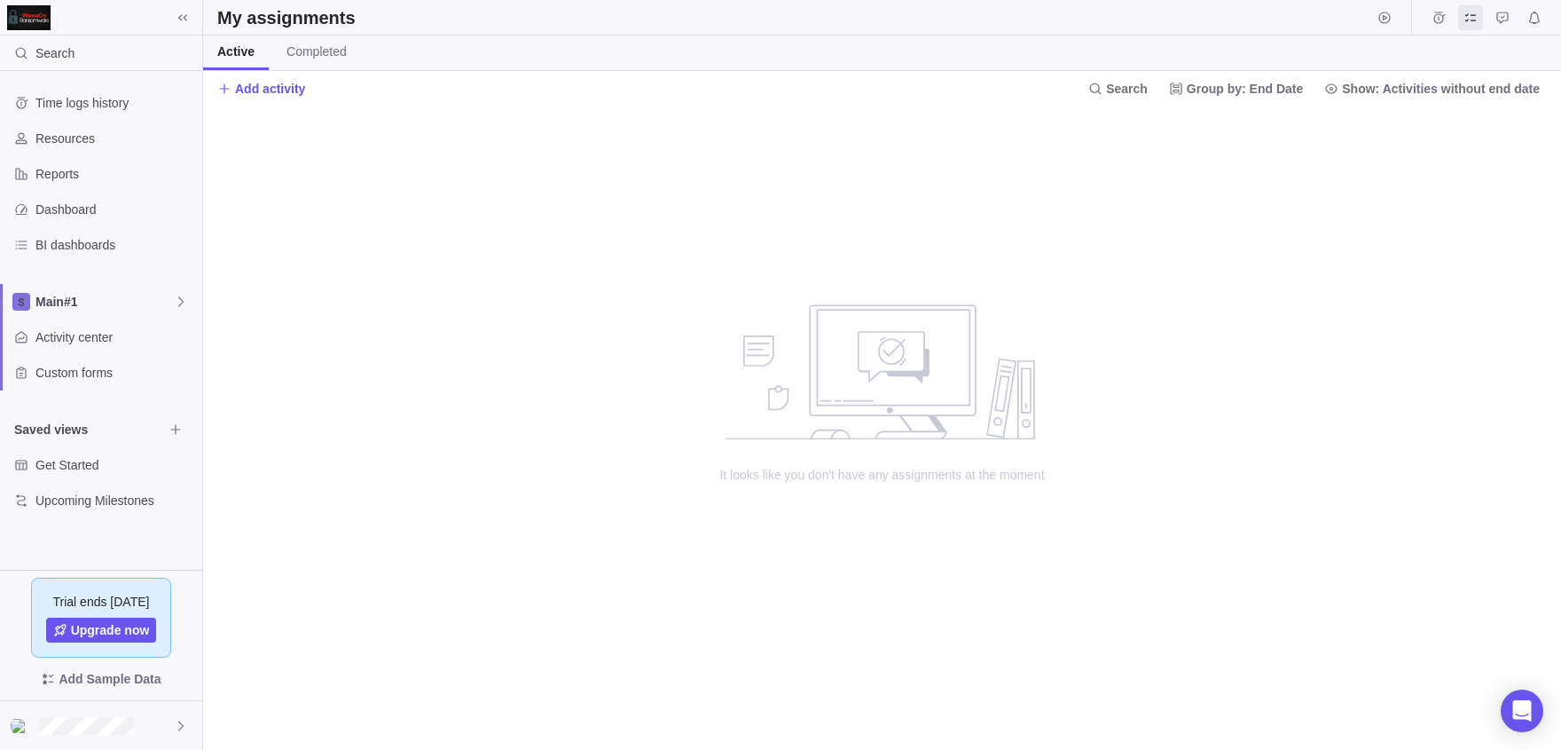
click at [1405, 22] on div at bounding box center [1459, 17] width 175 height 35
click at [1383, 21] on icon "Start timer" at bounding box center [1385, 18] width 14 height 14
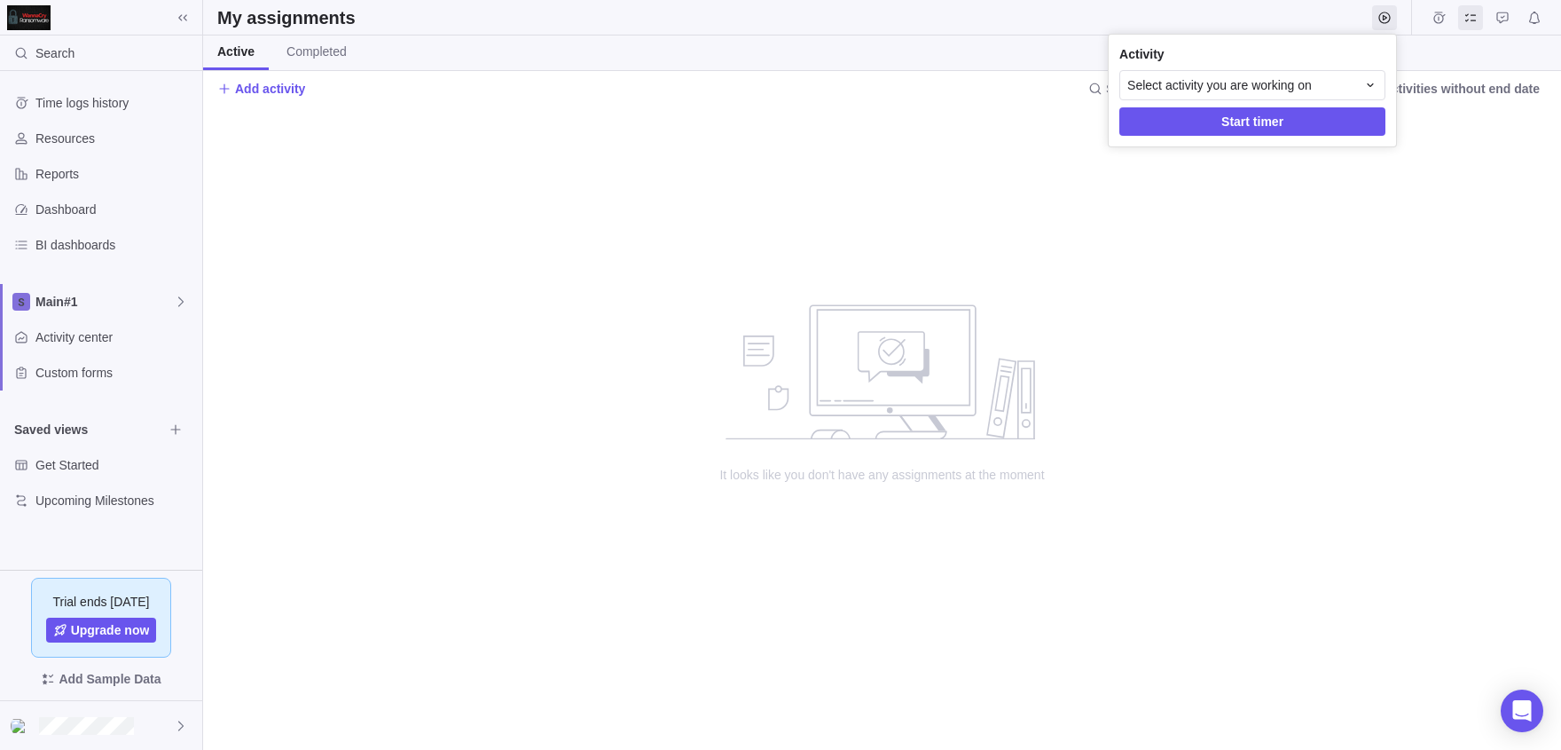
click at [1433, 27] on body "Search Time logs history Resources Reports Dashboard BI dashboards Main#1 Activ…" at bounding box center [780, 375] width 1561 height 750
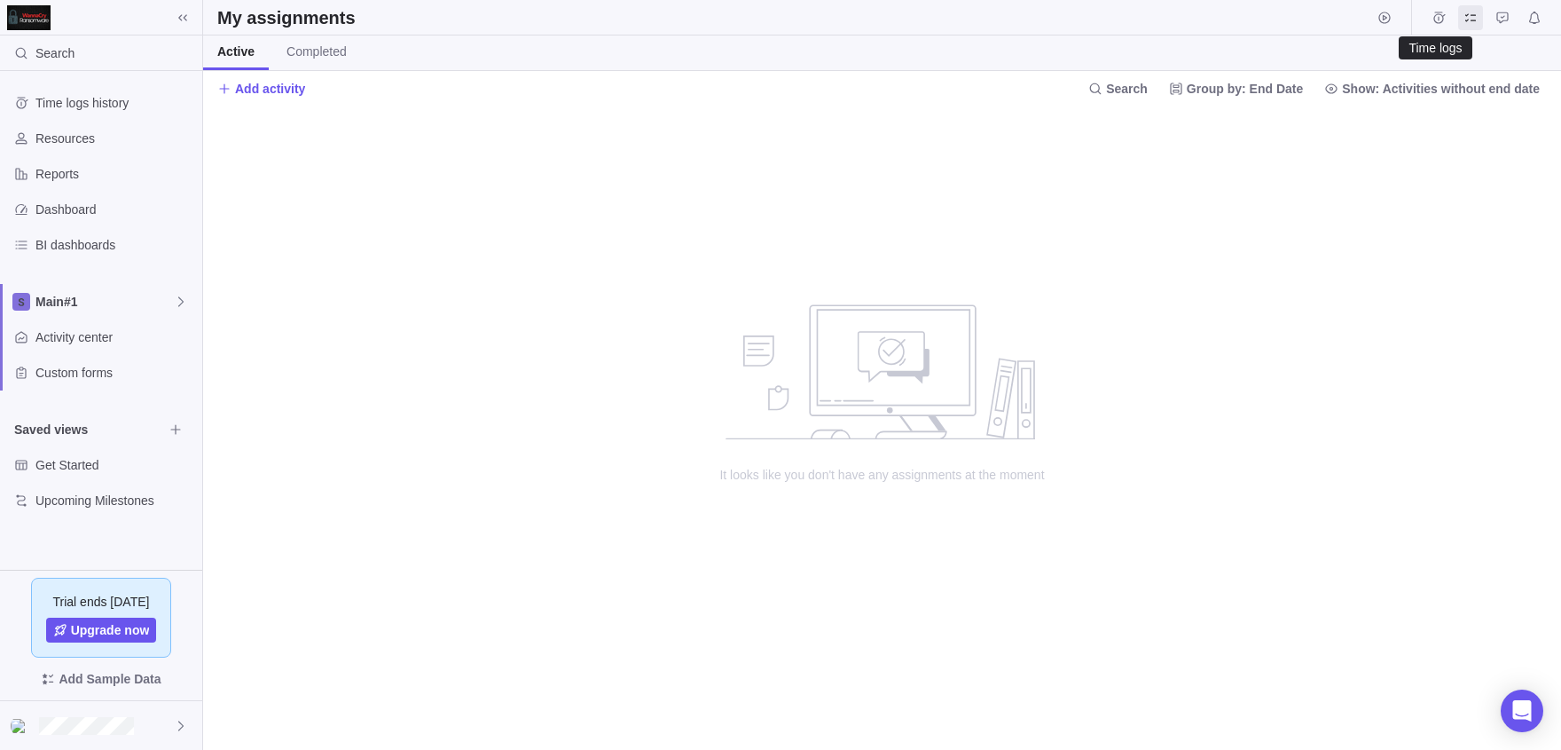
click at [1433, 27] on span "Time logs" at bounding box center [1438, 17] width 25 height 25
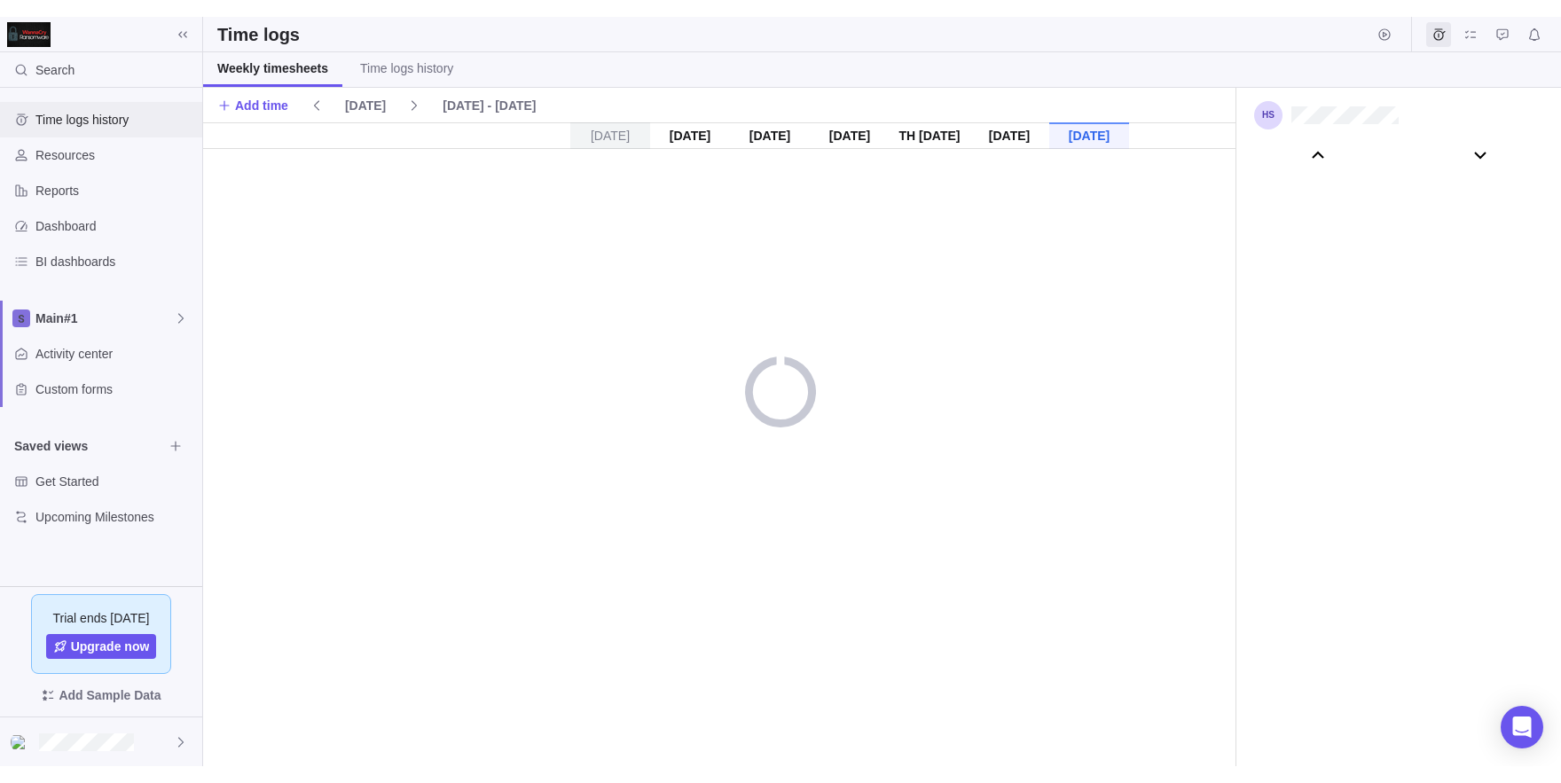
scroll to position [98665, 0]
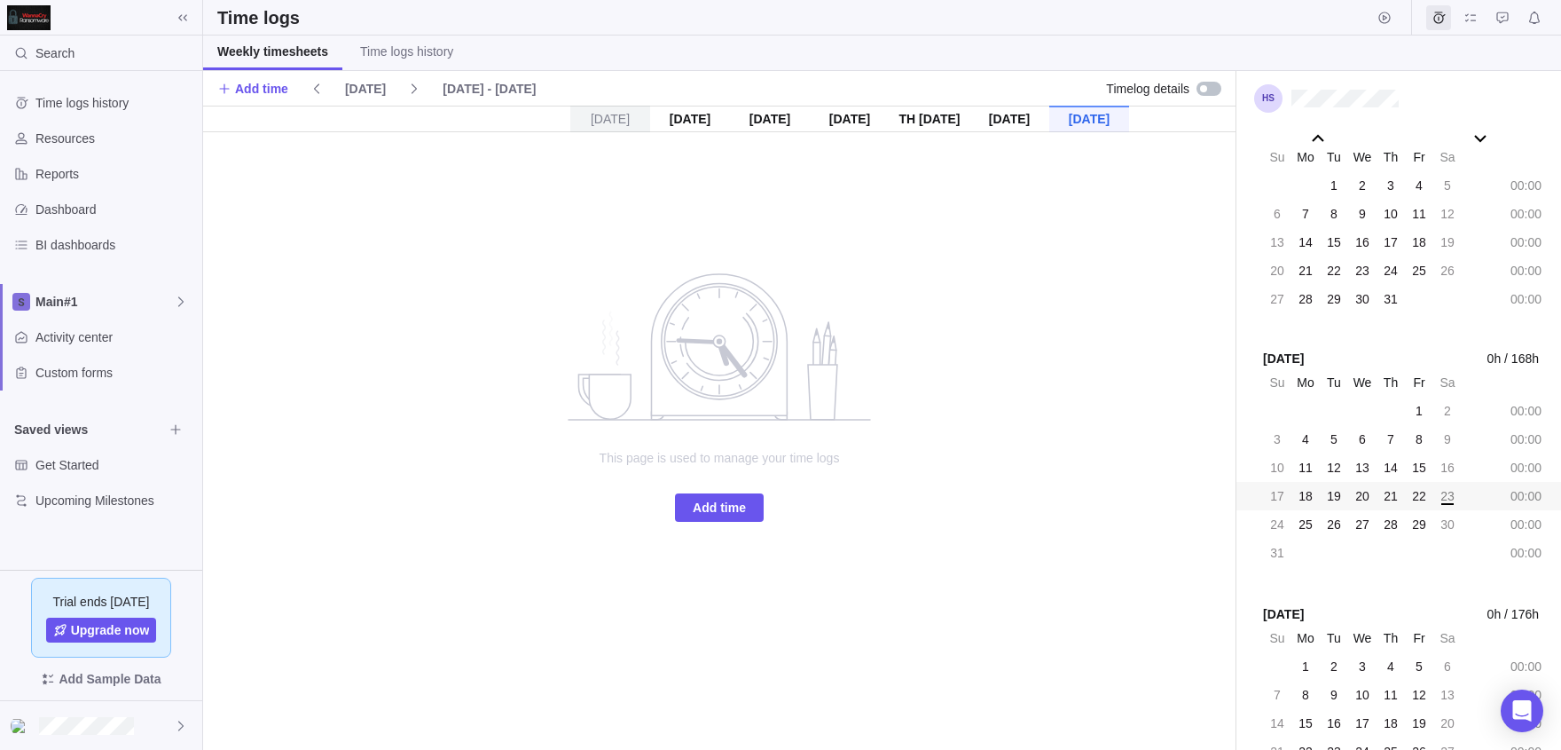
click at [366, 57] on div "Weekly timesheets Time logs history" at bounding box center [335, 52] width 264 height 35
